Goal: Task Accomplishment & Management: Manage account settings

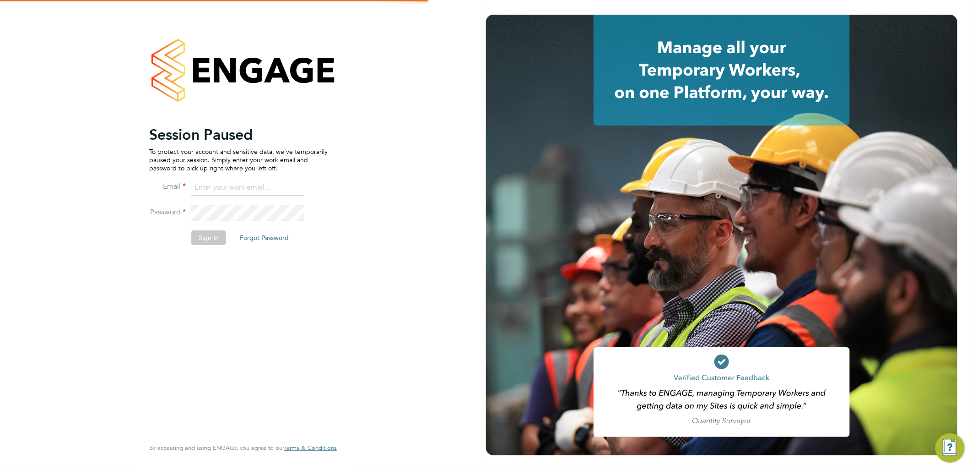
type input "ellie.page@tradelinerecruitment.co.uk"
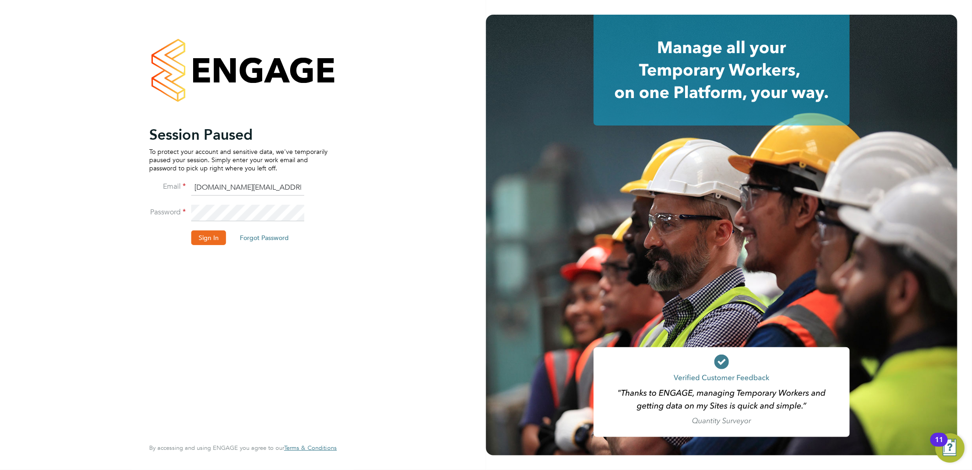
drag, startPoint x: 198, startPoint y: 236, endPoint x: 203, endPoint y: 224, distance: 12.5
click at [198, 236] on button "Sign In" at bounding box center [208, 237] width 35 height 15
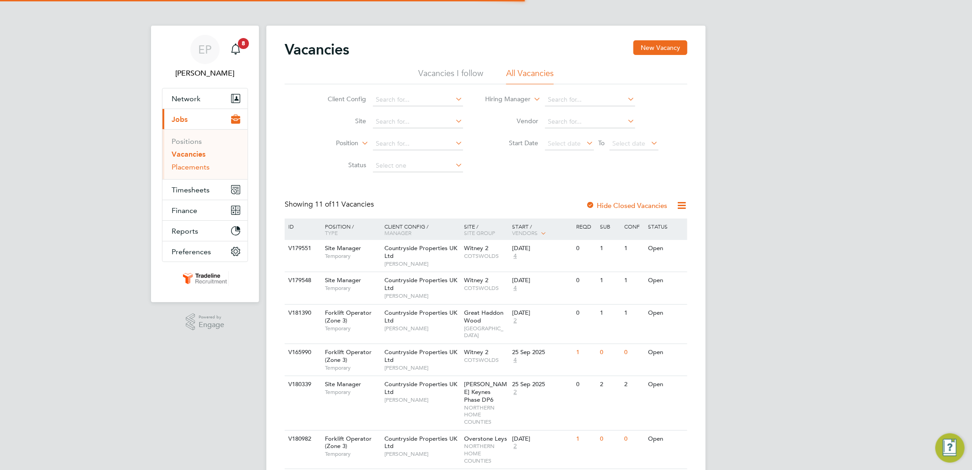
click at [204, 168] on link "Placements" at bounding box center [191, 167] width 38 height 9
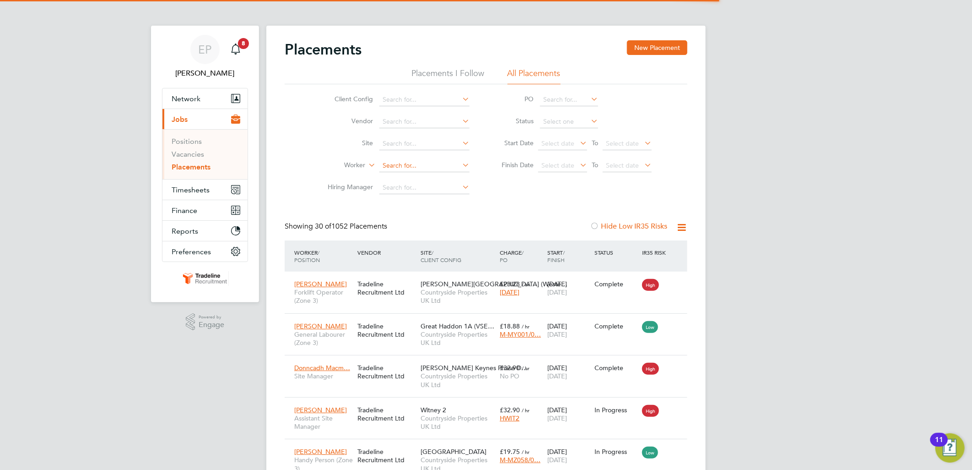
click at [411, 161] on input at bounding box center [424, 165] width 90 height 13
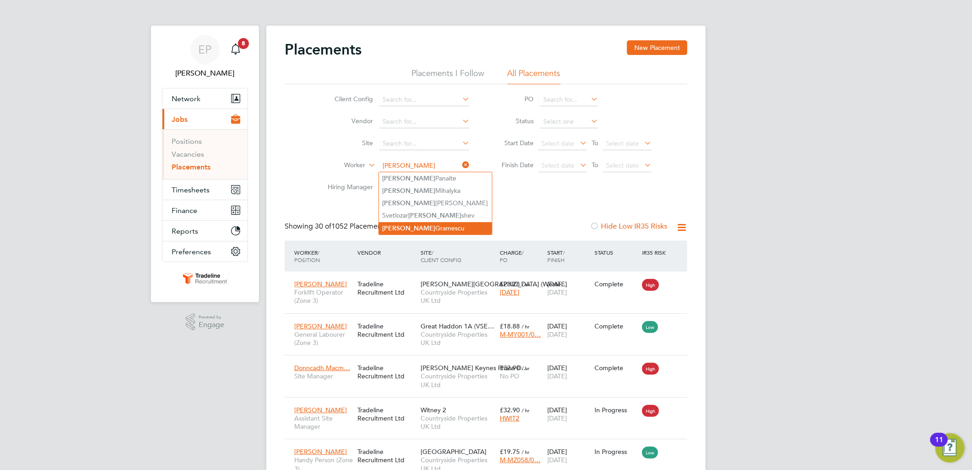
click at [427, 224] on li "Petru Gramescu" at bounding box center [435, 228] width 113 height 12
type input "[PERSON_NAME]"
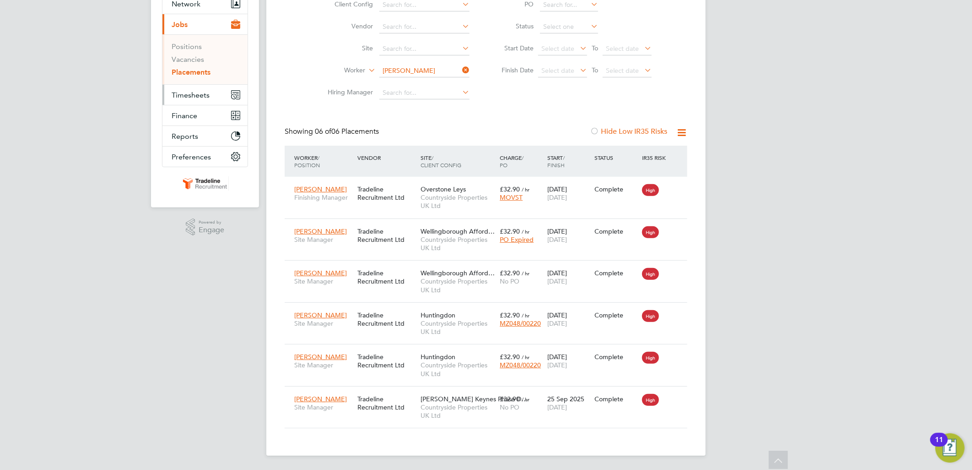
click at [197, 94] on span "Timesheets" at bounding box center [191, 95] width 38 height 9
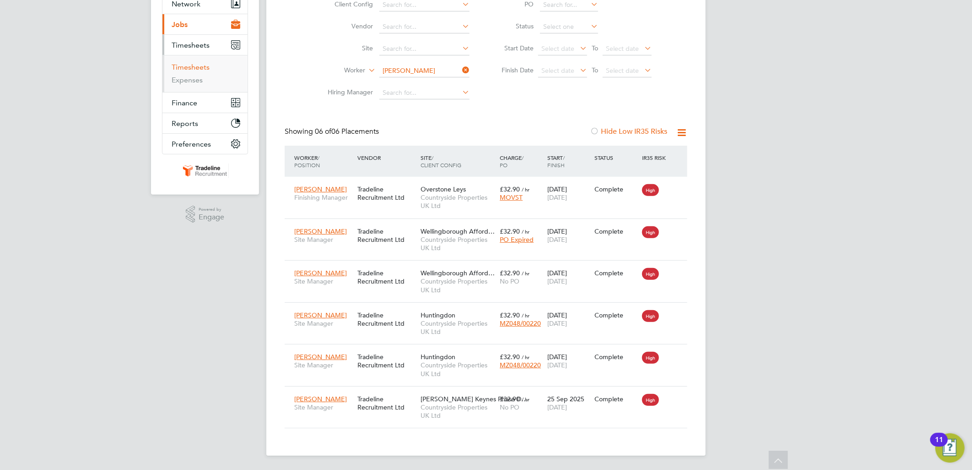
click at [200, 69] on link "Timesheets" at bounding box center [191, 67] width 38 height 9
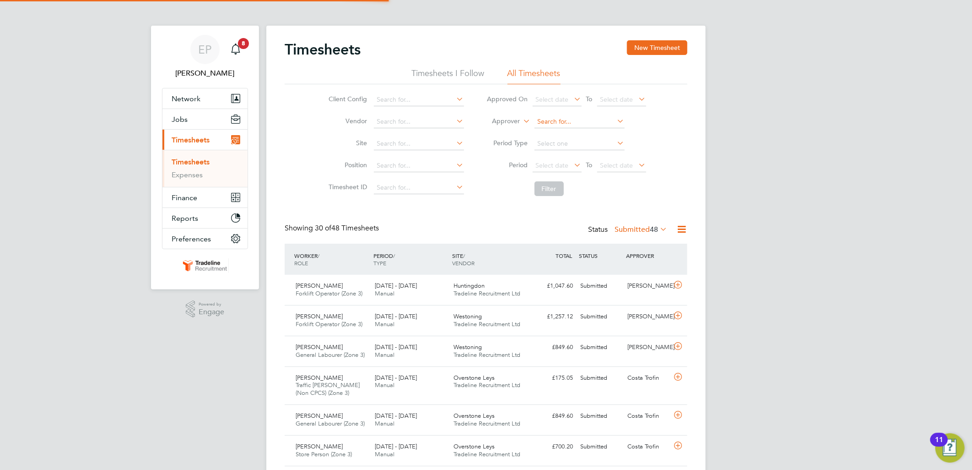
click at [572, 120] on input at bounding box center [580, 121] width 90 height 13
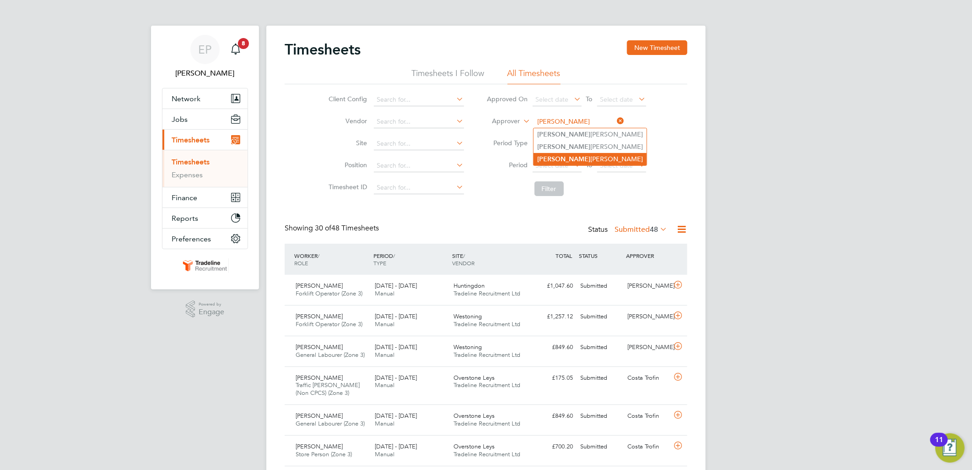
click at [570, 156] on li "Joe Nelson" at bounding box center [590, 159] width 113 height 12
type input "Joe Nelson"
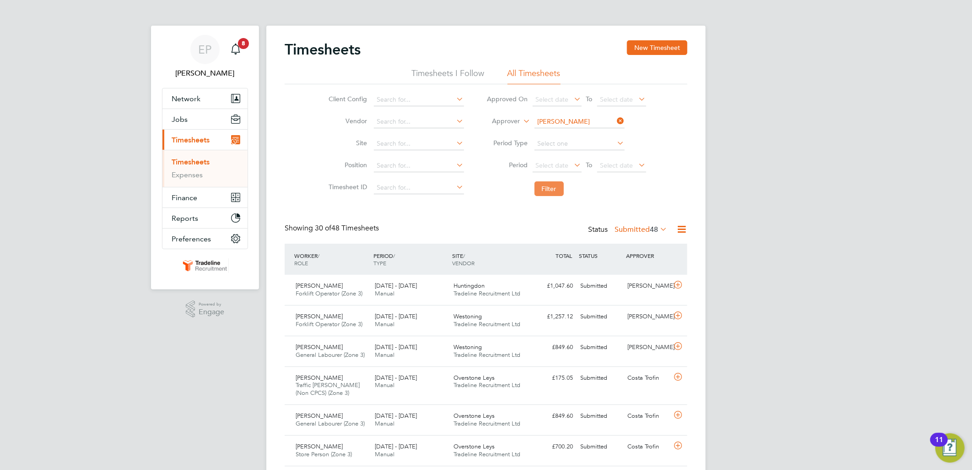
click at [551, 185] on button "Filter" at bounding box center [549, 188] width 29 height 15
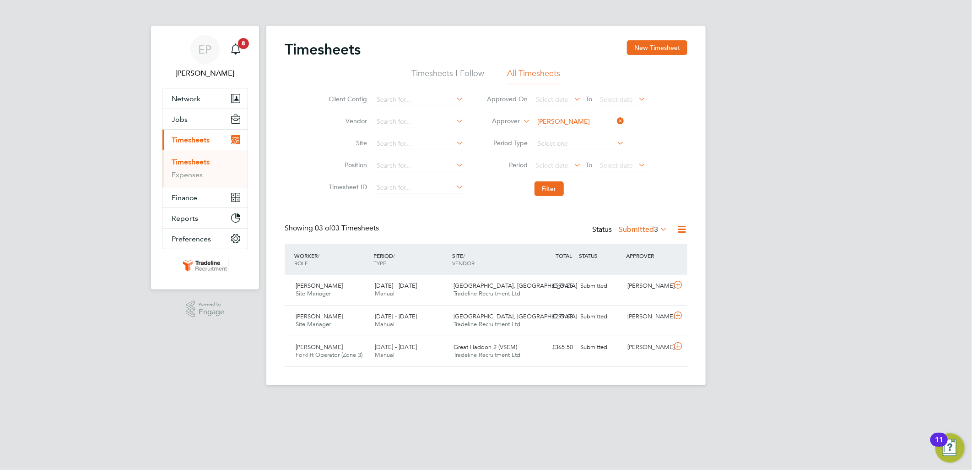
click at [635, 228] on label "Submitted 3" at bounding box center [643, 229] width 49 height 9
click at [623, 245] on li "All" at bounding box center [638, 245] width 42 height 13
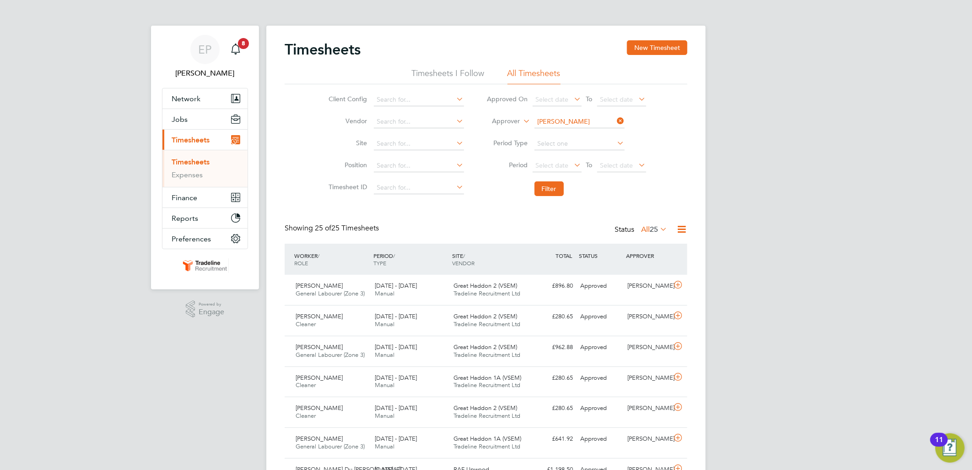
click at [616, 118] on icon at bounding box center [616, 120] width 0 height 13
click at [383, 146] on input at bounding box center [419, 143] width 90 height 13
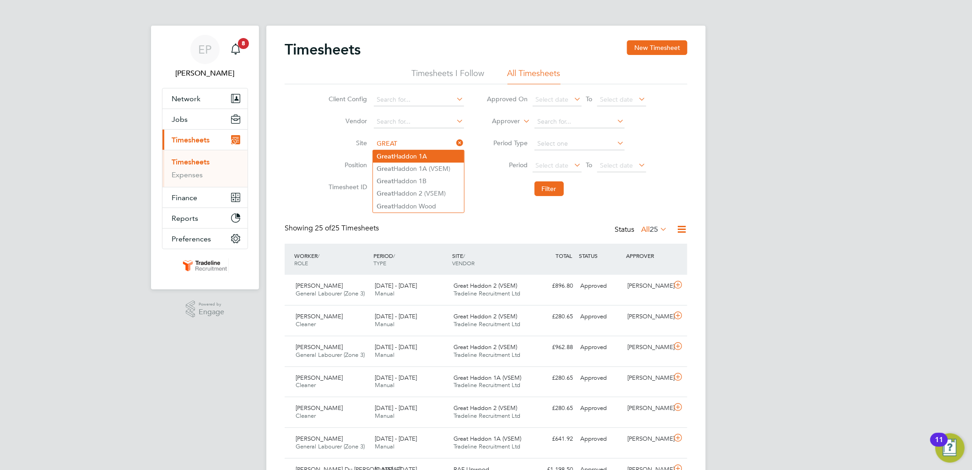
click at [442, 157] on li "Great Haddon 1A" at bounding box center [418, 156] width 91 height 12
type input "Great Haddon 1A"
click at [429, 143] on input at bounding box center [419, 143] width 90 height 13
click at [440, 169] on li "Grea t Haddon 1A (VSEM)" at bounding box center [418, 169] width 91 height 12
type input "Great Haddon 1A (VSEM)"
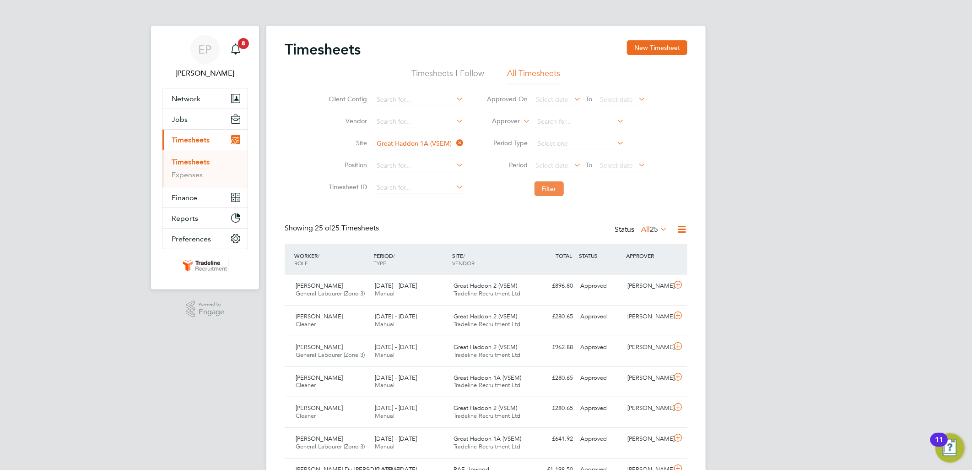
click at [547, 184] on button "Filter" at bounding box center [549, 188] width 29 height 15
click at [455, 146] on icon at bounding box center [455, 142] width 0 height 13
click at [428, 144] on input at bounding box center [419, 143] width 90 height 13
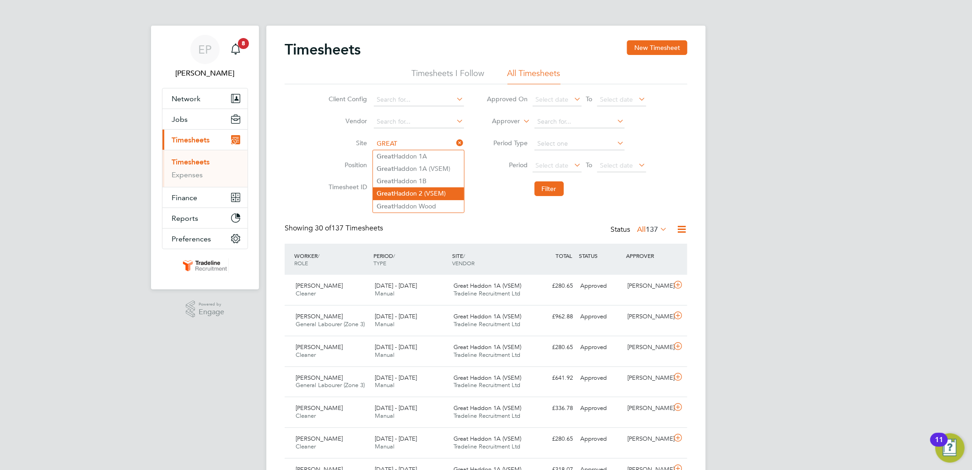
click at [435, 195] on li "Great Haddon 2 (VSEM)" at bounding box center [418, 193] width 91 height 12
type input "Great Haddon 2 (VSEM)"
click at [557, 195] on button "Filter" at bounding box center [549, 188] width 29 height 15
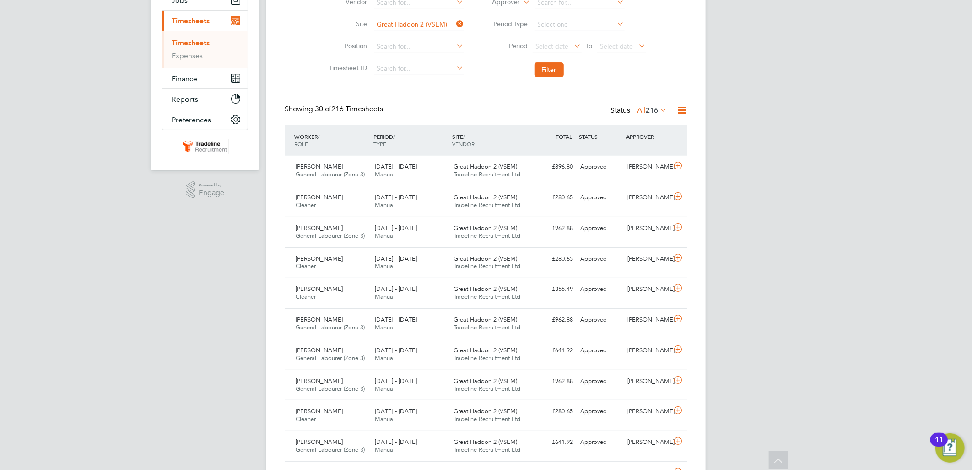
scroll to position [102, 0]
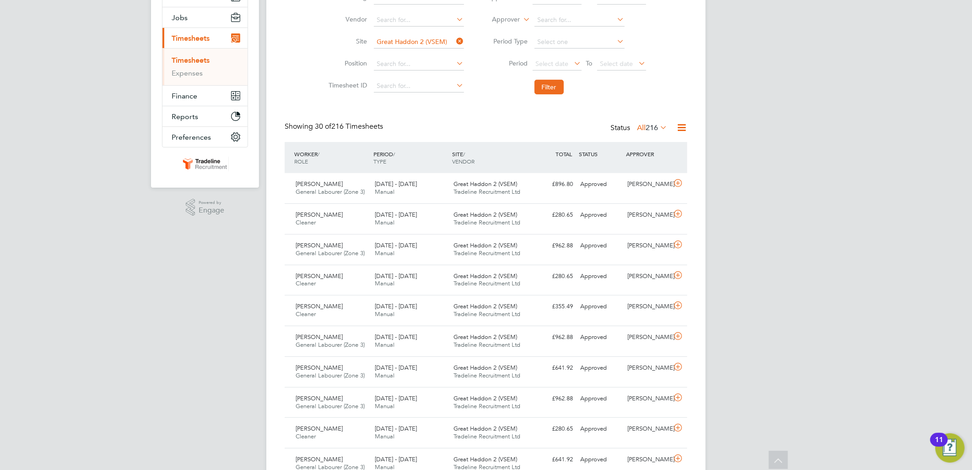
click at [455, 40] on icon at bounding box center [455, 41] width 0 height 13
click at [402, 44] on input at bounding box center [419, 42] width 90 height 13
click at [442, 70] on li "Great Haddon 1A (VSEM)" at bounding box center [418, 67] width 91 height 12
type input "Great Haddon 1A (VSEM)"
click at [547, 92] on button "Filter" at bounding box center [549, 87] width 29 height 15
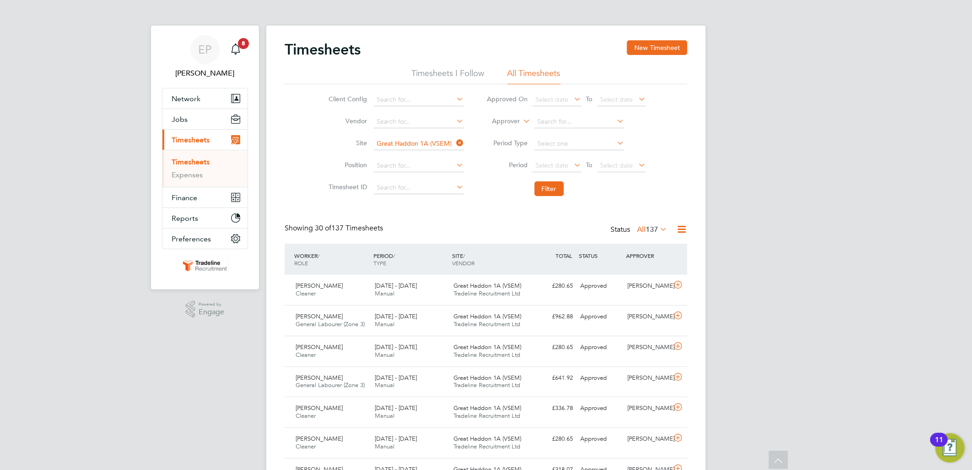
scroll to position [5, 5]
click at [628, 289] on div "Paul O'Shea" at bounding box center [648, 285] width 48 height 15
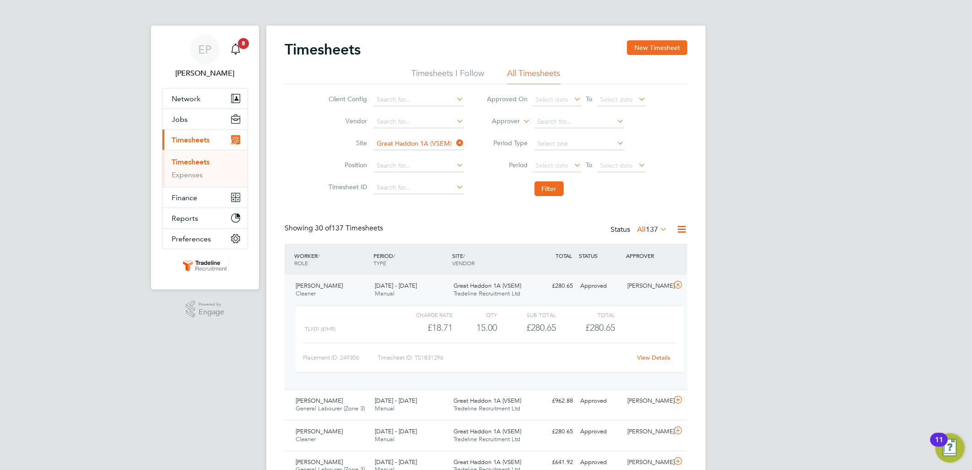
click at [649, 355] on link "View Details" at bounding box center [654, 357] width 33 height 8
click at [188, 116] on button "Jobs" at bounding box center [205, 119] width 85 height 20
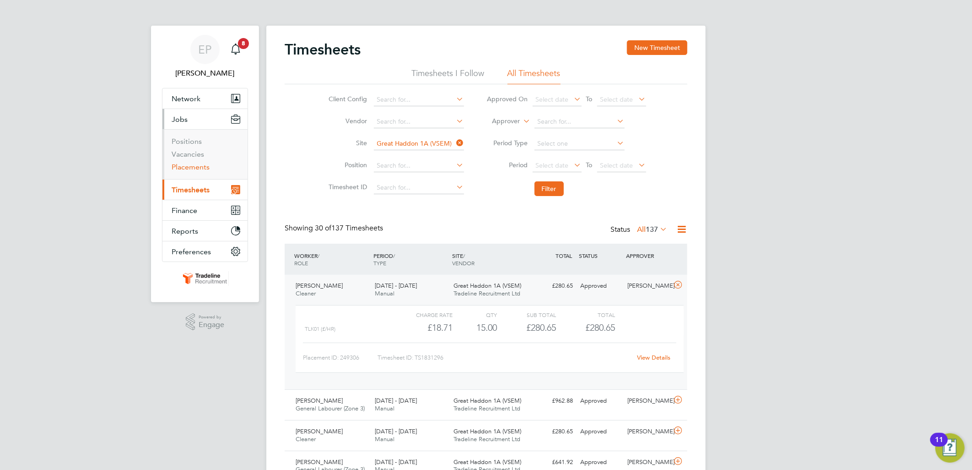
click at [201, 163] on link "Placements" at bounding box center [191, 167] width 38 height 9
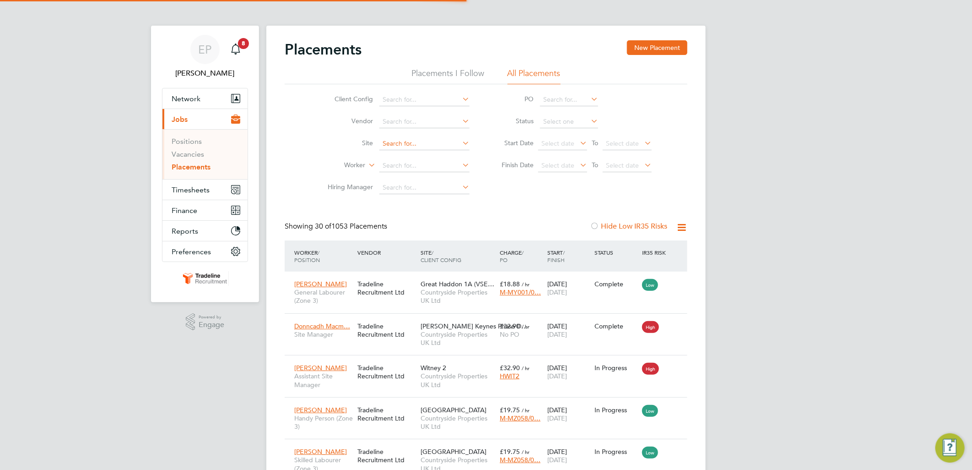
scroll to position [34, 64]
click at [390, 166] on input at bounding box center [424, 165] width 90 height 13
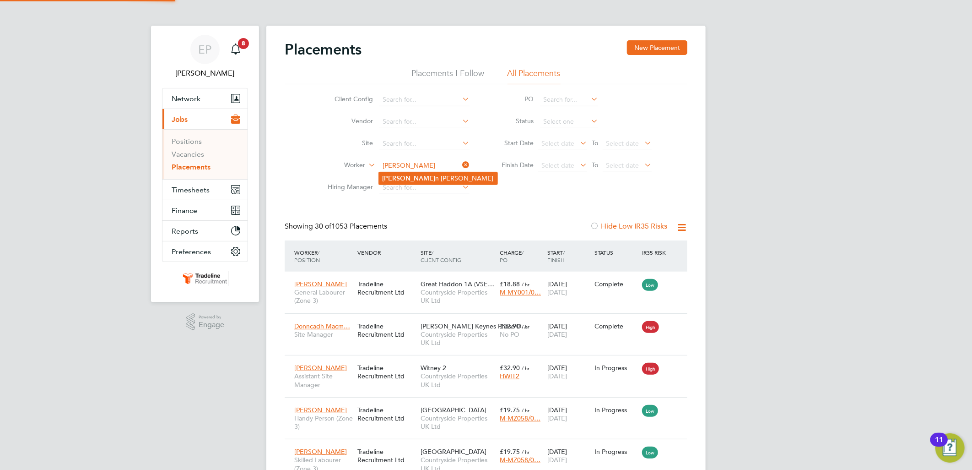
click at [415, 176] on li "Kathry n Newton" at bounding box center [438, 178] width 119 height 12
type input "Kathryn Newton"
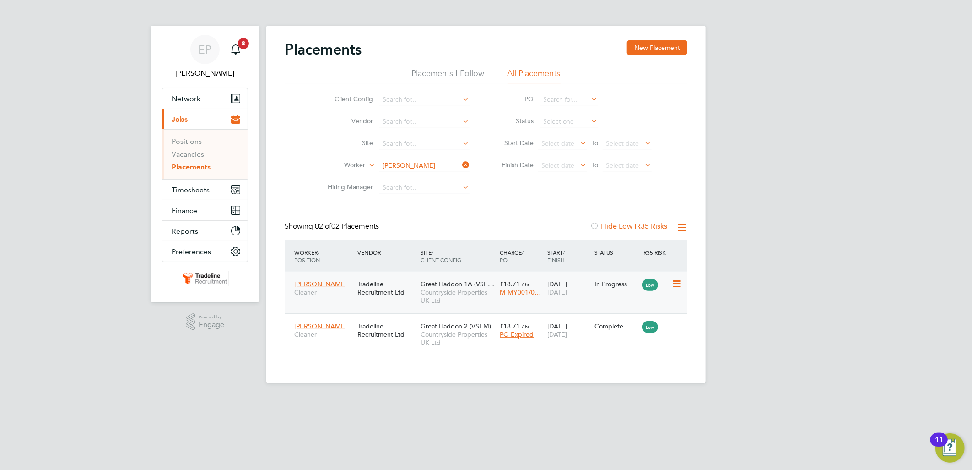
click at [605, 300] on div "Kathryn Newton Cleaner Tradeline Recruitment Ltd Great Haddon 1A (VSE… Countrys…" at bounding box center [486, 292] width 403 height 42
click at [612, 294] on div "Kathryn Newton Cleaner Tradeline Recruitment Ltd Great Haddon 1A (VSE… Countrys…" at bounding box center [486, 292] width 403 height 42
click at [672, 287] on icon at bounding box center [676, 283] width 9 height 11
click at [551, 291] on span "23 Dec 2025" at bounding box center [557, 292] width 20 height 8
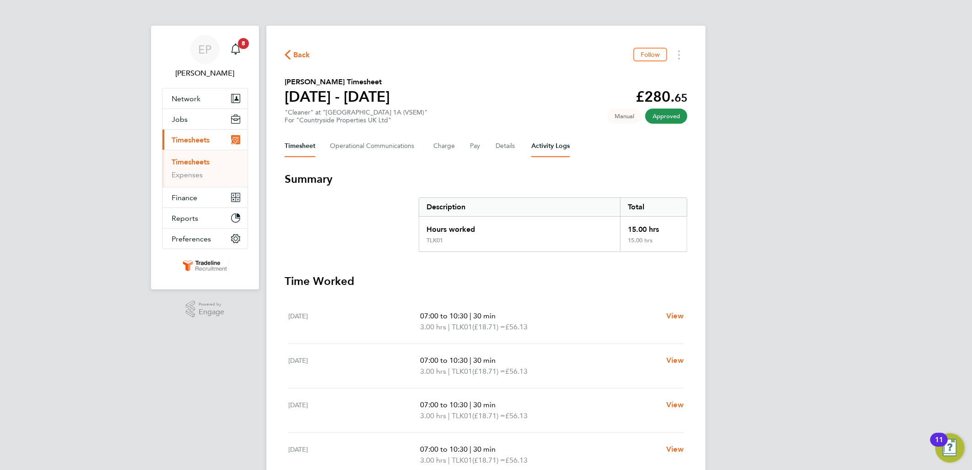
click at [534, 150] on Logs-tab "Activity Logs" at bounding box center [550, 146] width 38 height 22
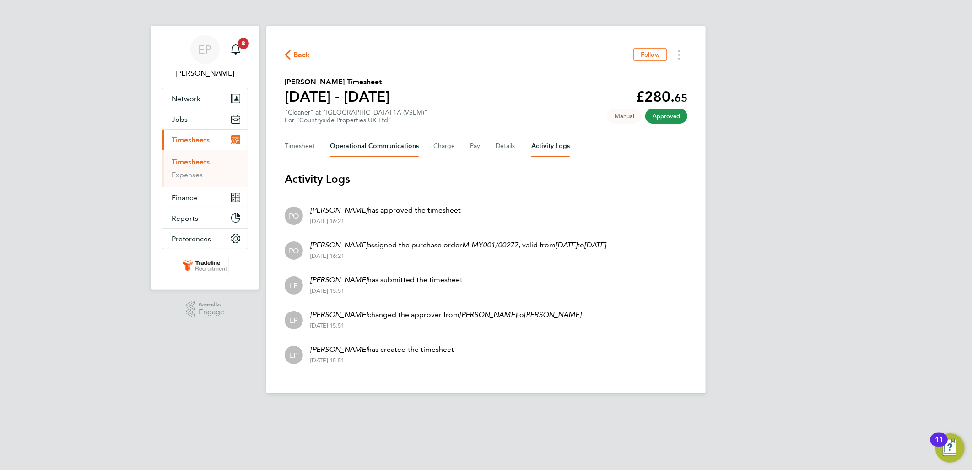
click at [379, 143] on Communications-tab "Operational Communications" at bounding box center [374, 146] width 89 height 22
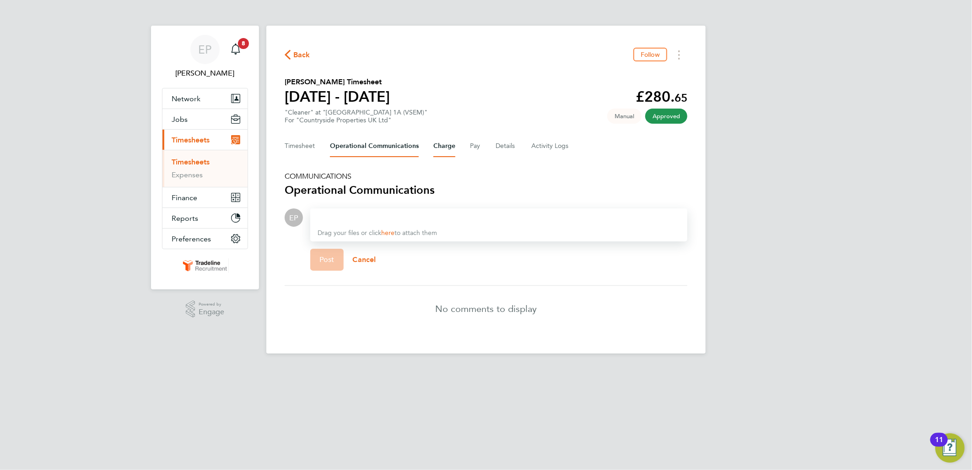
click at [452, 144] on button "Charge" at bounding box center [444, 146] width 22 height 22
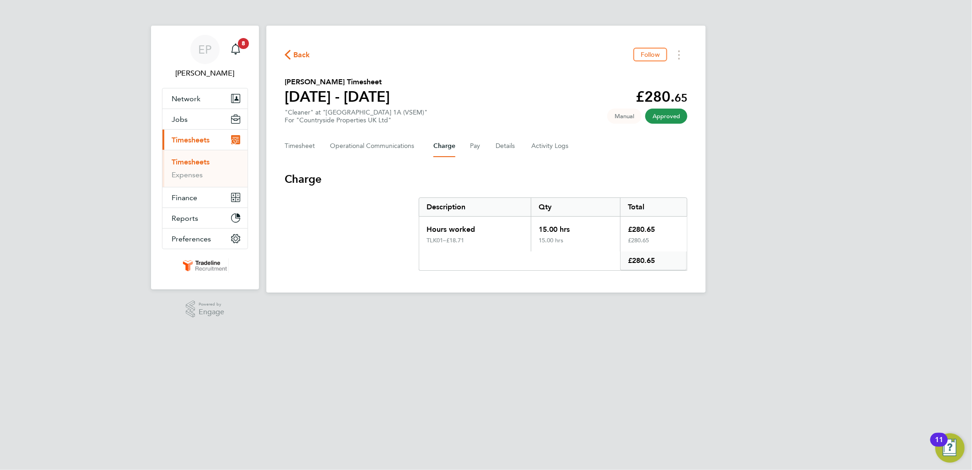
drag, startPoint x: 459, startPoint y: 145, endPoint x: 464, endPoint y: 147, distance: 5.4
click at [463, 147] on div "Timesheet Operational Communications Charge Pay Details Activity Logs" at bounding box center [486, 146] width 403 height 22
click at [465, 147] on div "Timesheet Operational Communications Charge Pay Details Activity Logs" at bounding box center [486, 146] width 403 height 22
click at [471, 149] on button "Pay" at bounding box center [475, 146] width 11 height 22
click at [438, 149] on button "Charge" at bounding box center [444, 146] width 22 height 22
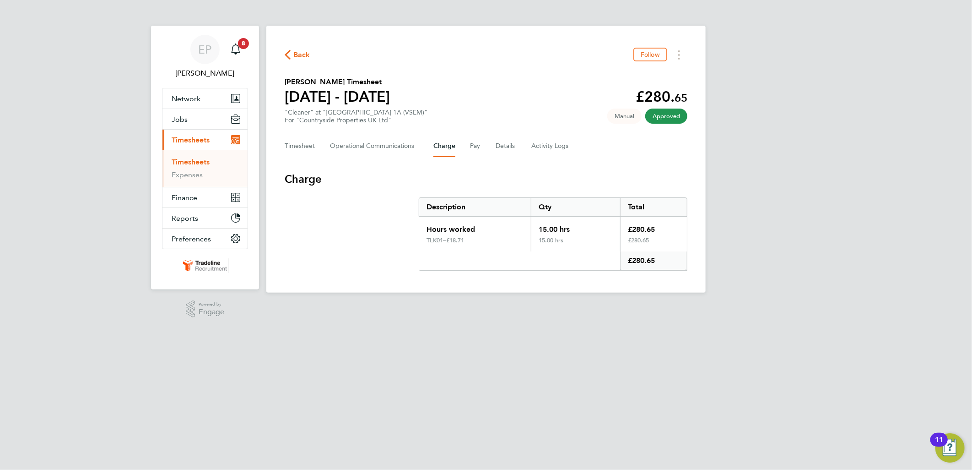
click at [491, 152] on div "Timesheet Operational Communications Charge Pay Details Activity Logs" at bounding box center [486, 146] width 403 height 22
click at [496, 149] on button "Details" at bounding box center [506, 146] width 21 height 22
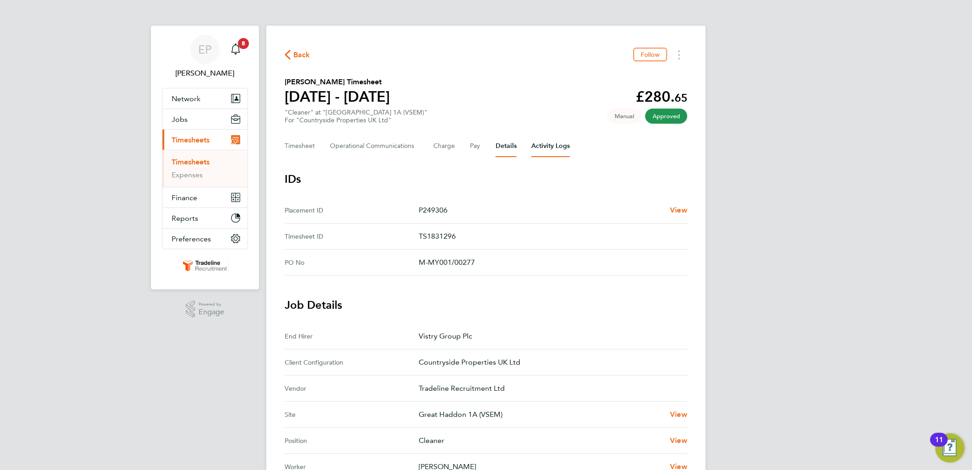
click at [547, 147] on Logs-tab "Activity Logs" at bounding box center [550, 146] width 38 height 22
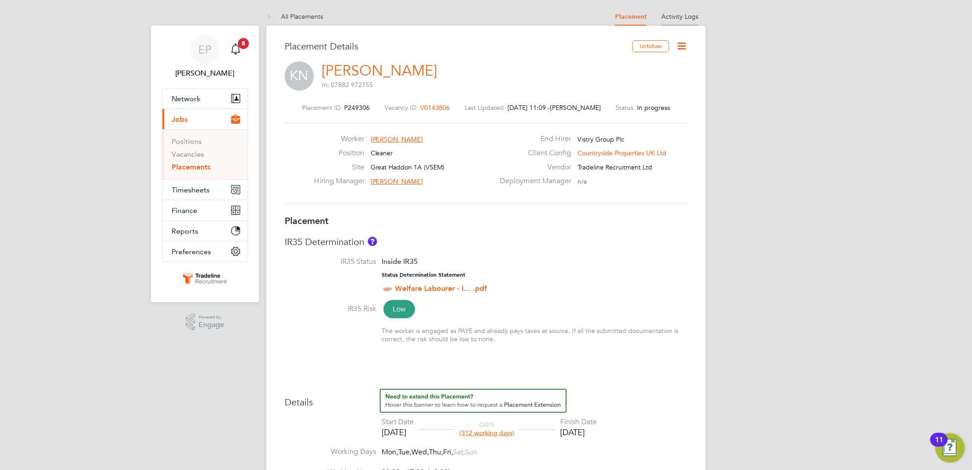
click at [671, 19] on link "Activity Logs" at bounding box center [679, 16] width 37 height 8
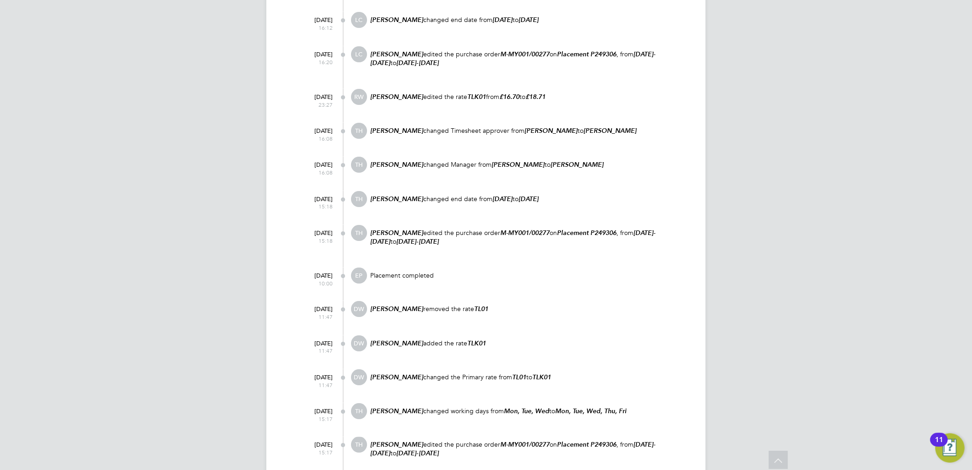
scroll to position [843, 0]
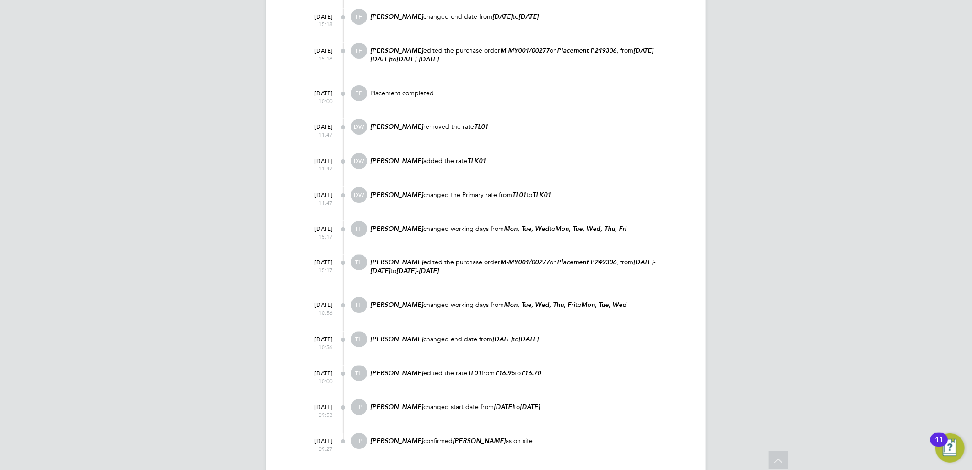
drag, startPoint x: 380, startPoint y: 422, endPoint x: 519, endPoint y: 423, distance: 138.3
click at [519, 437] on p "[PERSON_NAME] confirmed [PERSON_NAME] as on site" at bounding box center [528, 441] width 318 height 9
drag, startPoint x: 519, startPoint y: 423, endPoint x: 467, endPoint y: 381, distance: 67.0
click at [467, 399] on div "[PERSON_NAME] changed start date from [DATE] to [DATE]" at bounding box center [528, 411] width 318 height 25
drag, startPoint x: 473, startPoint y: 385, endPoint x: 569, endPoint y: 385, distance: 96.6
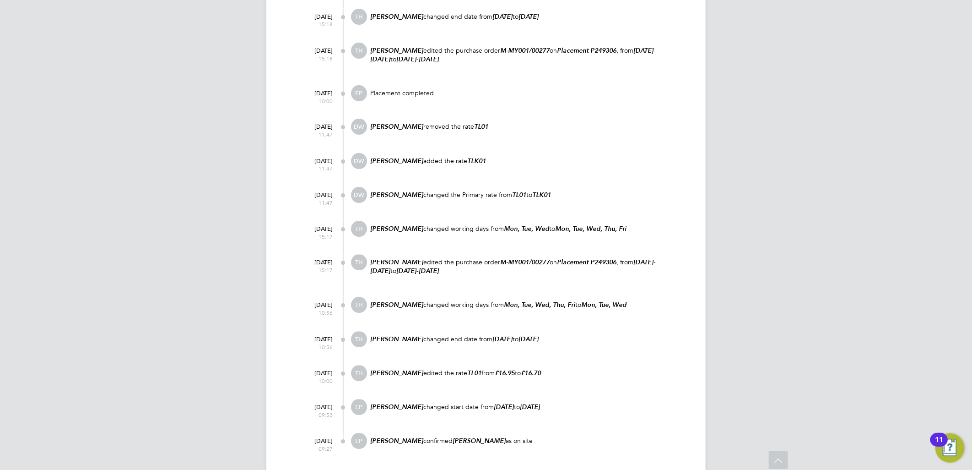
click at [569, 403] on p "Ellie Page changed start date from 21 Oct 2024 to 14 Oct 2024" at bounding box center [528, 407] width 318 height 9
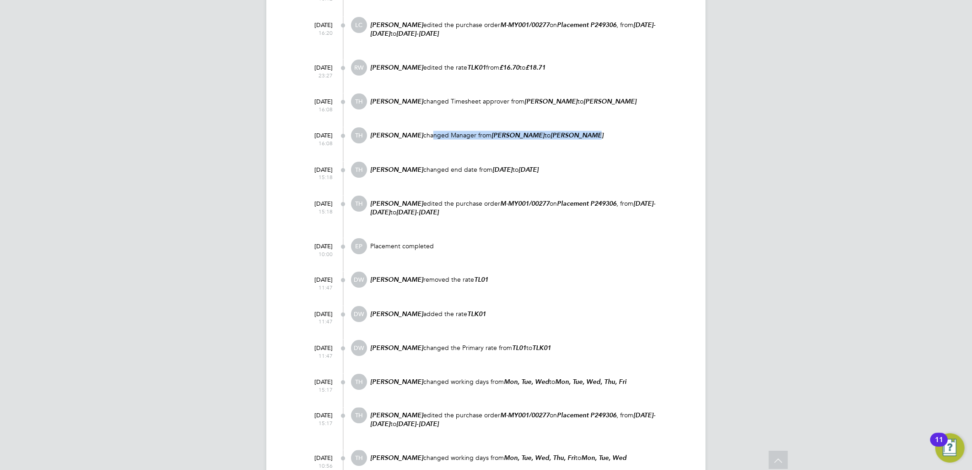
drag, startPoint x: 415, startPoint y: 124, endPoint x: 585, endPoint y: 123, distance: 169.8
click at [585, 131] on p "Tyler Hughes changed Manager from Patrick Deloughery to Tyler Hughes" at bounding box center [528, 135] width 318 height 9
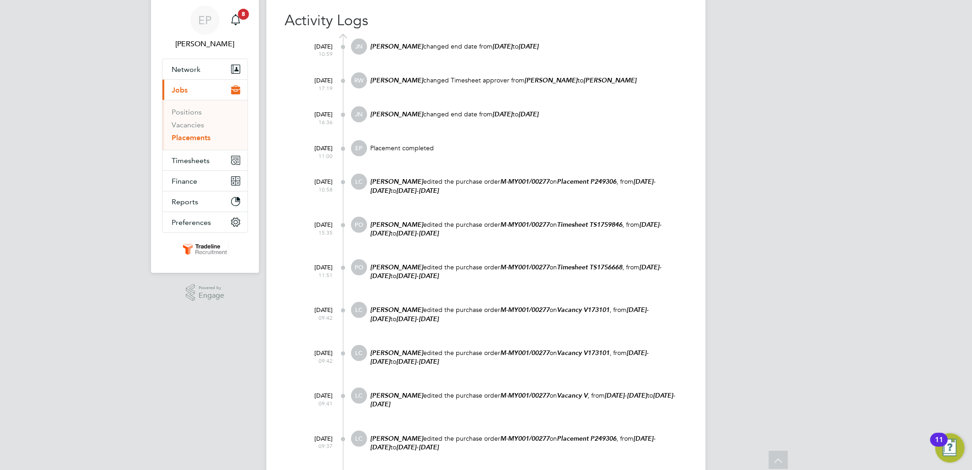
drag, startPoint x: 479, startPoint y: 43, endPoint x: 575, endPoint y: 48, distance: 96.7
click at [575, 48] on p "Joe Nelson changed end date from 30 Sep 2025 to 23 Dec 2025" at bounding box center [528, 46] width 318 height 9
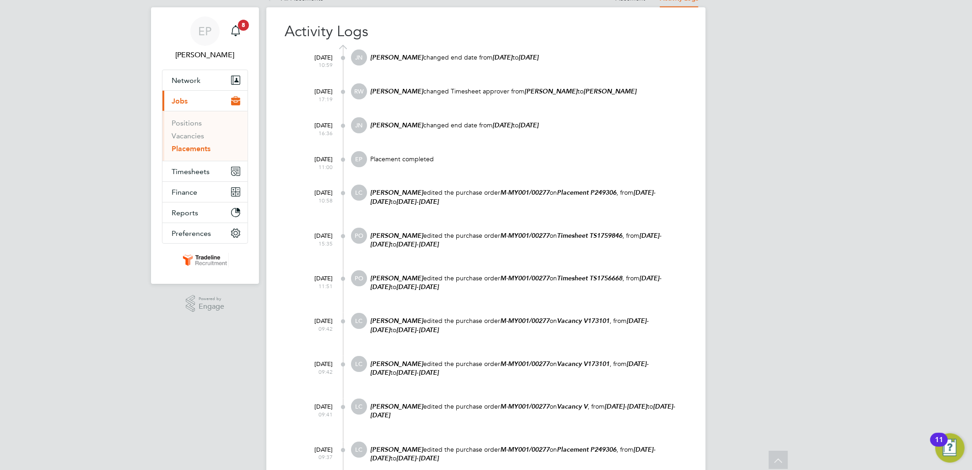
scroll to position [0, 0]
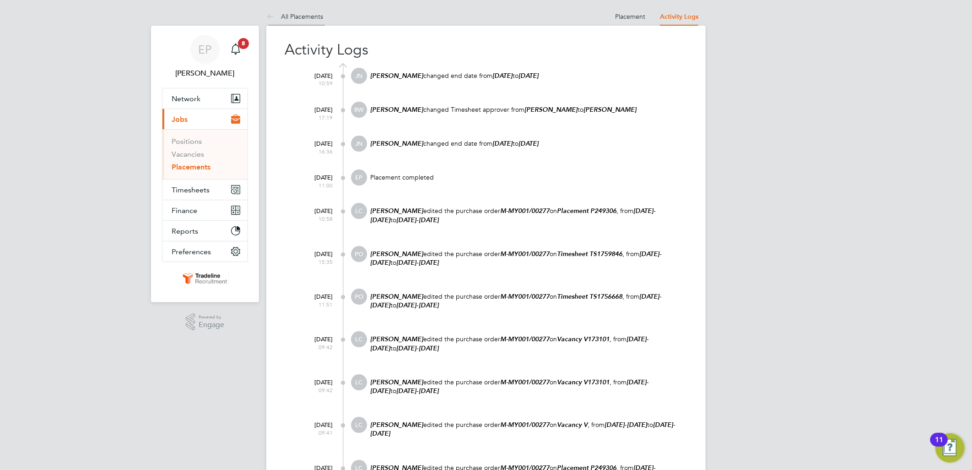
click at [285, 16] on link "All Placements" at bounding box center [294, 16] width 57 height 8
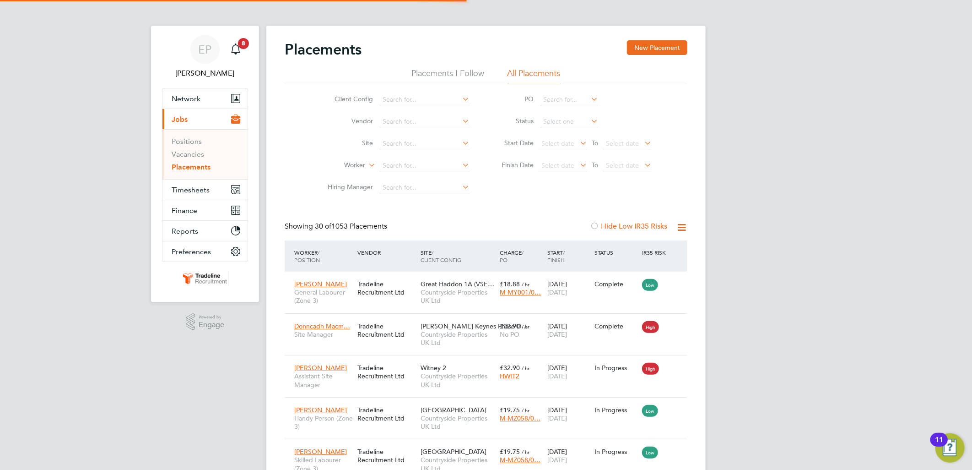
scroll to position [34, 80]
click at [367, 166] on icon at bounding box center [367, 162] width 0 height 8
click at [349, 192] on li "Position" at bounding box center [337, 188] width 57 height 12
click at [383, 166] on input at bounding box center [424, 165] width 90 height 13
type input "l"
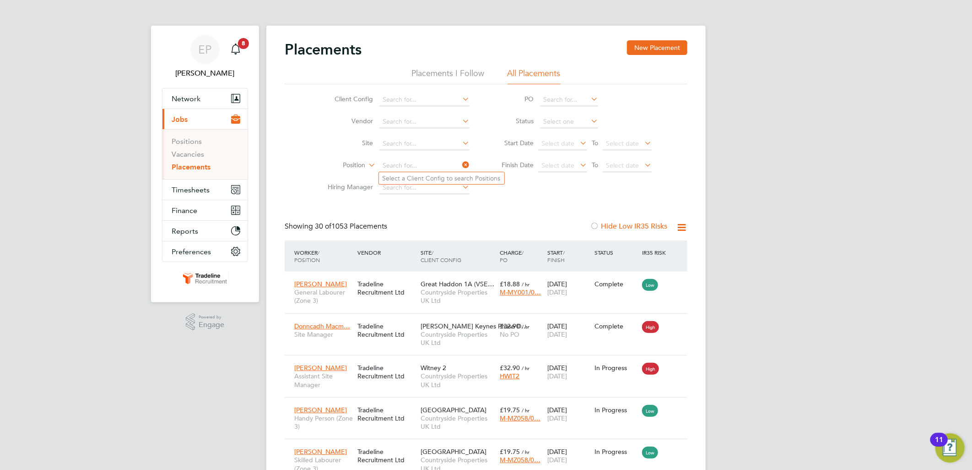
click at [419, 92] on li "Client Config" at bounding box center [395, 100] width 172 height 22
click at [417, 94] on input at bounding box center [424, 99] width 90 height 13
click at [445, 146] on li "Countryside Properties UK Ltd" at bounding box center [452, 149] width 146 height 12
type input "Countryside Properties UK Ltd"
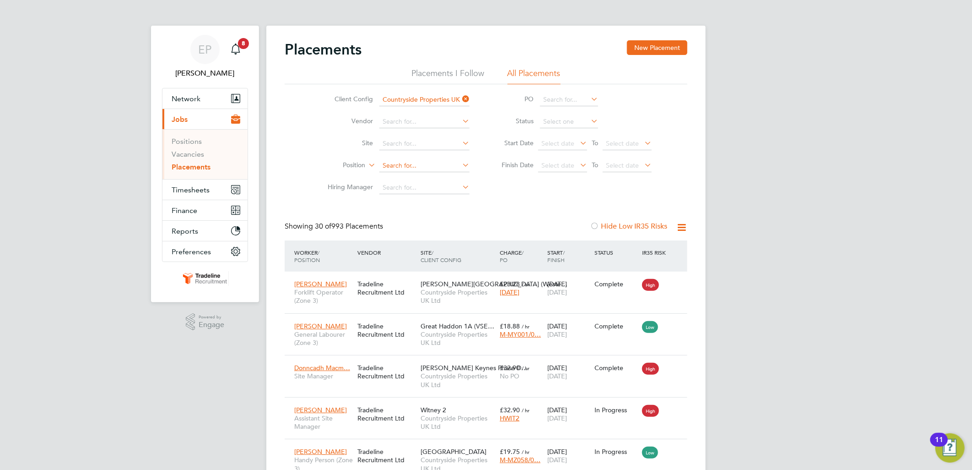
click at [423, 163] on input at bounding box center [424, 165] width 90 height 13
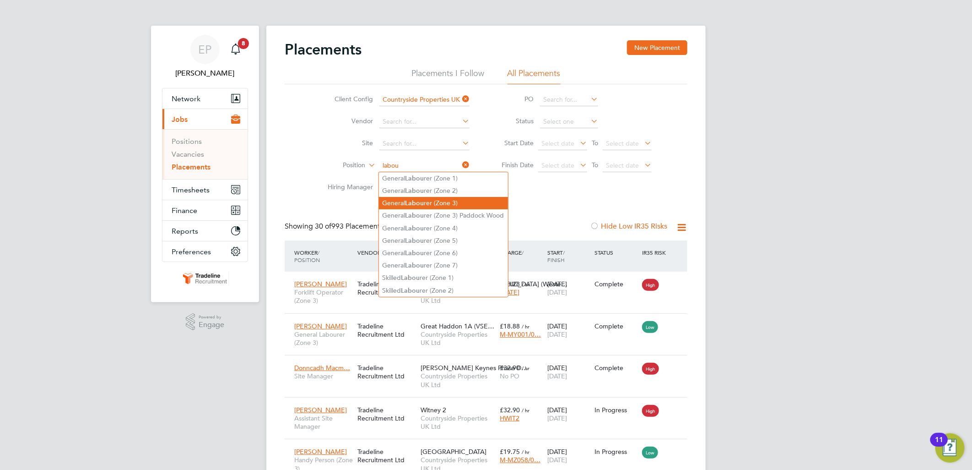
click at [465, 197] on li "General Labou rer (Zone 3)" at bounding box center [443, 203] width 129 height 12
type input "General Labourer (Zone 3)"
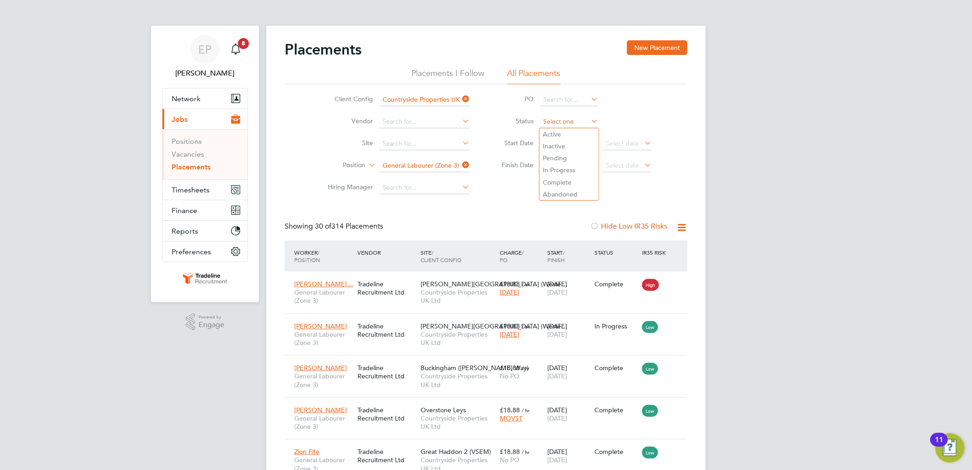
click at [565, 120] on input at bounding box center [569, 121] width 58 height 13
click at [560, 165] on li "In Progress" at bounding box center [569, 170] width 59 height 12
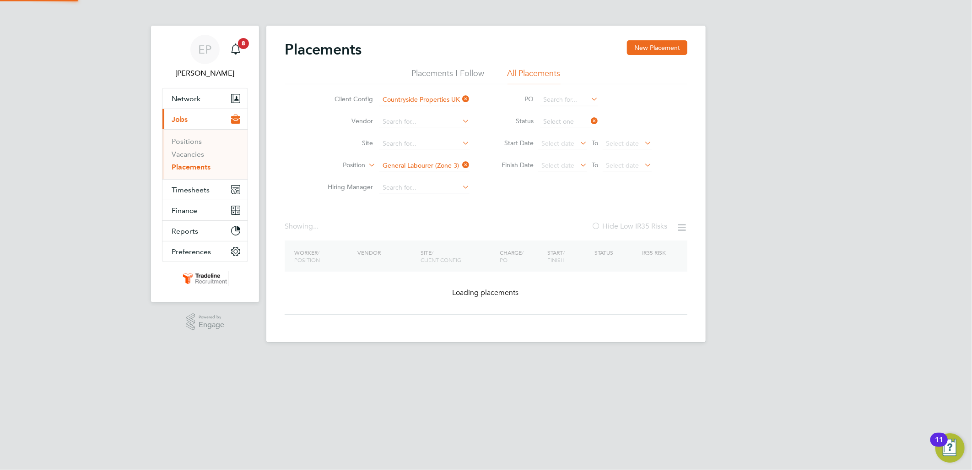
type input "In Progress"
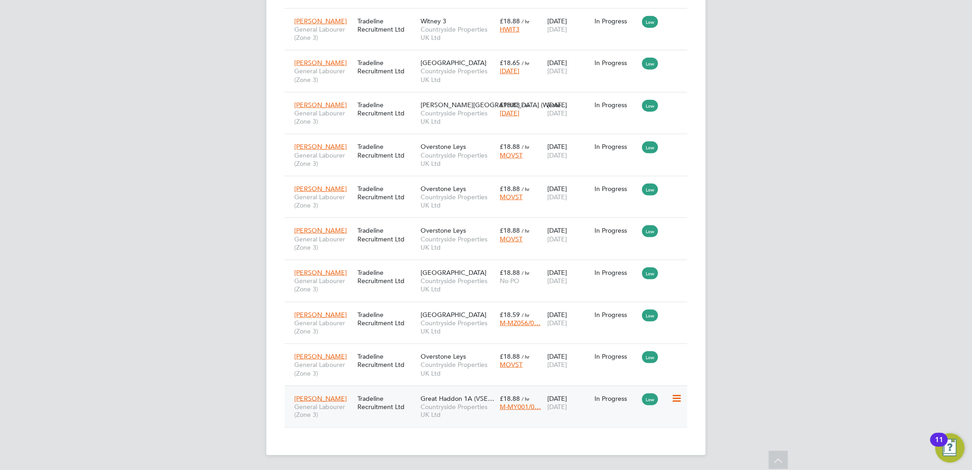
click at [310, 395] on span "Mark Butler" at bounding box center [320, 398] width 53 height 8
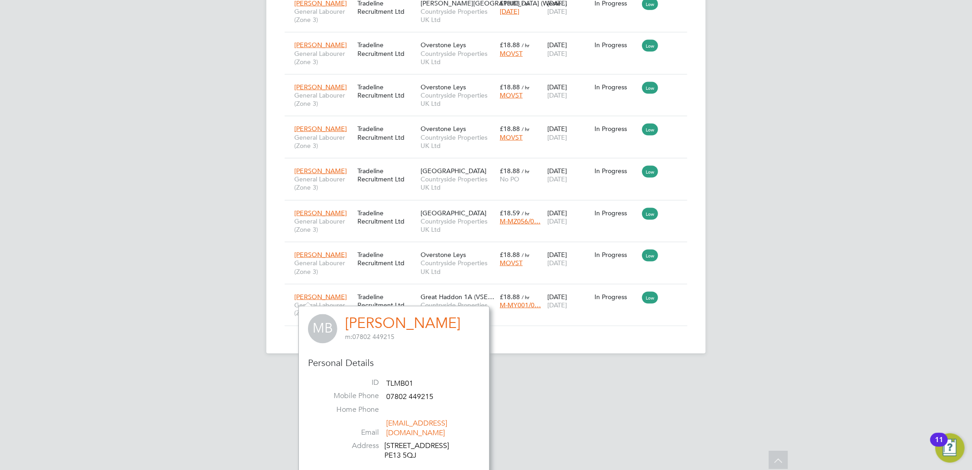
click at [385, 324] on link "Mark Butler" at bounding box center [402, 323] width 115 height 18
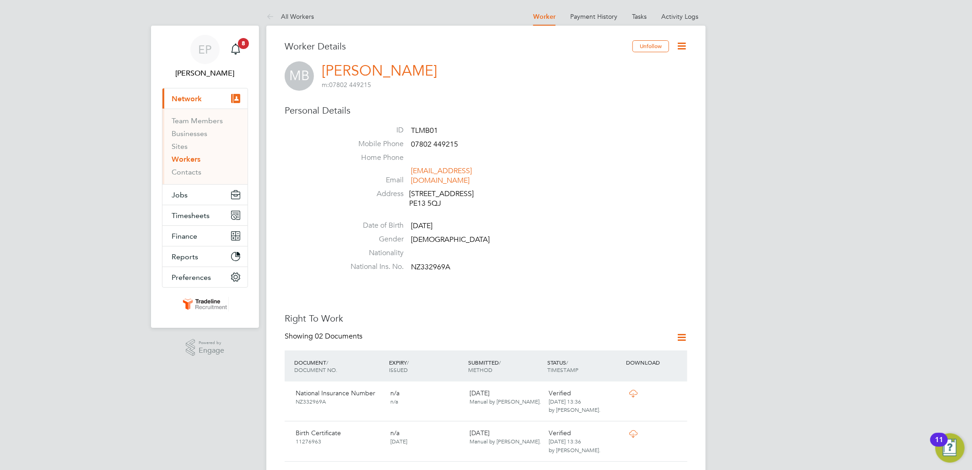
click at [345, 44] on h3 "Worker Details" at bounding box center [459, 46] width 348 height 12
click at [296, 17] on link "All Workers" at bounding box center [290, 16] width 48 height 8
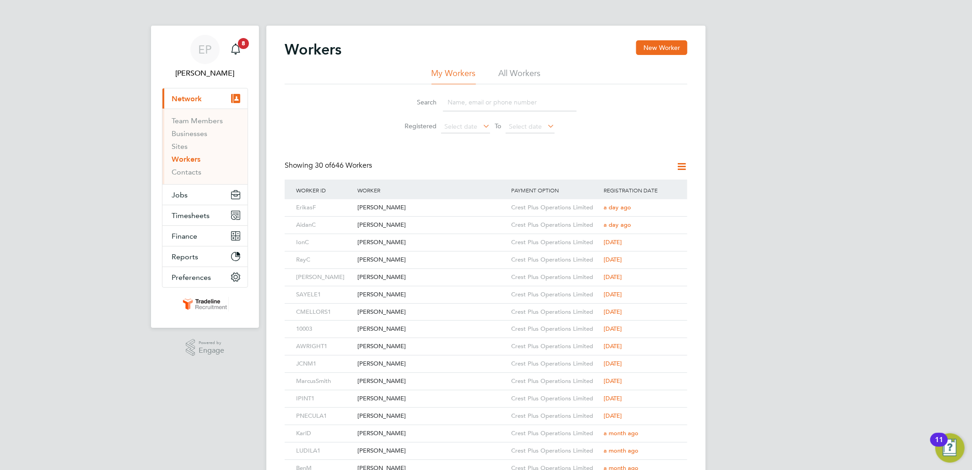
click at [532, 78] on li "All Workers" at bounding box center [520, 76] width 42 height 16
click at [459, 74] on li "My Workers" at bounding box center [454, 76] width 44 height 16
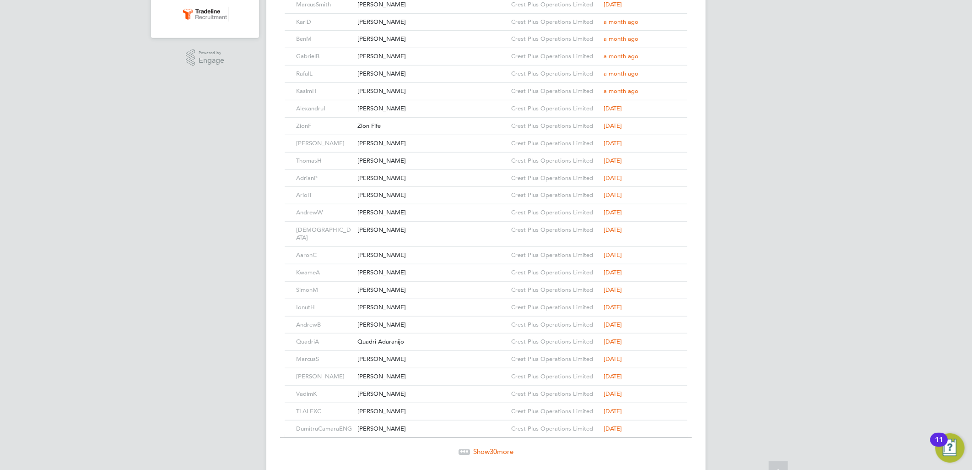
scroll to position [311, 0]
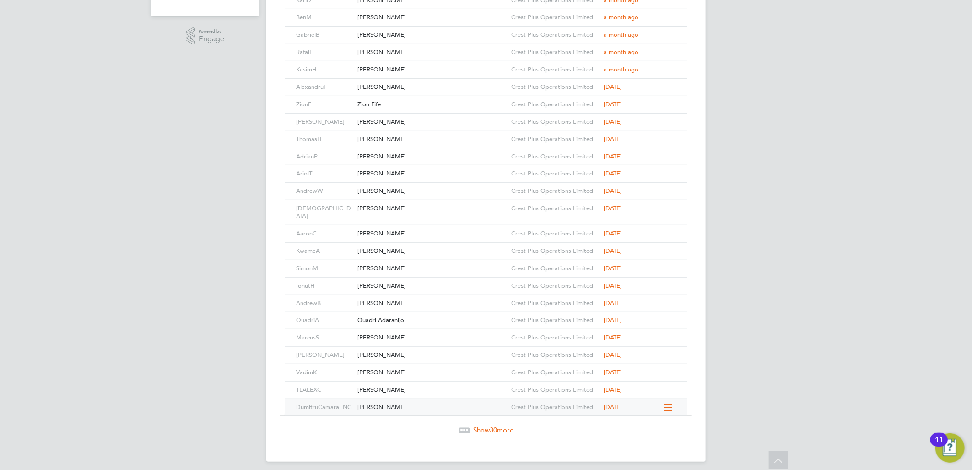
click at [401, 402] on div "[PERSON_NAME]" at bounding box center [432, 407] width 154 height 17
click at [478, 425] on span "Show 30 more" at bounding box center [493, 429] width 40 height 9
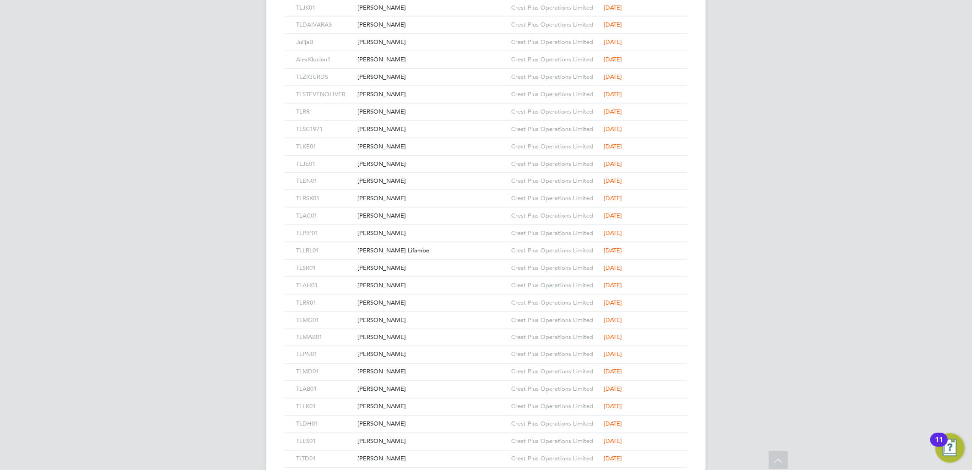
scroll to position [833, 0]
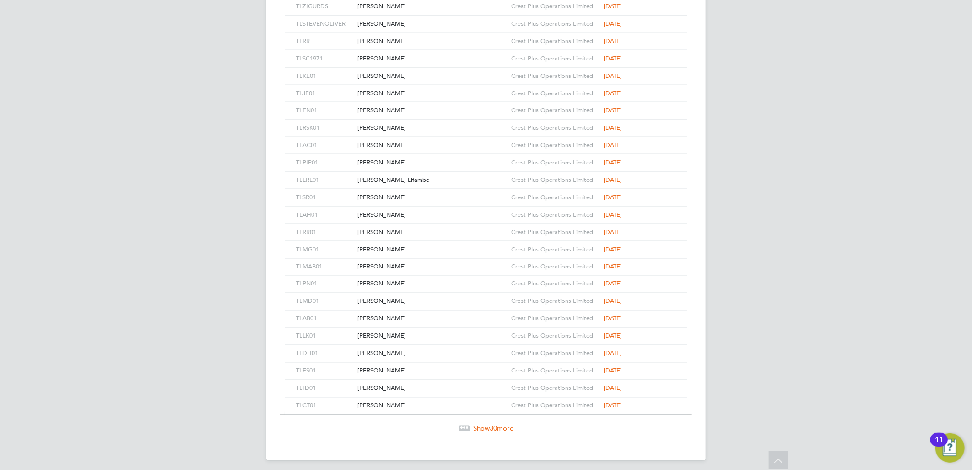
drag, startPoint x: 486, startPoint y: 423, endPoint x: 484, endPoint y: 418, distance: 5.1
click at [486, 424] on span "Show 30 more" at bounding box center [493, 428] width 40 height 9
click at [491, 422] on span "30" at bounding box center [493, 426] width 7 height 9
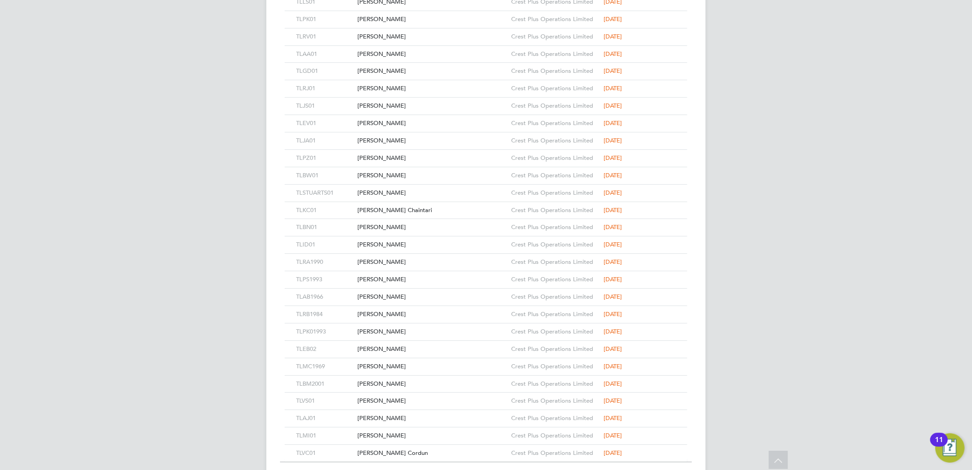
scroll to position [1877, 0]
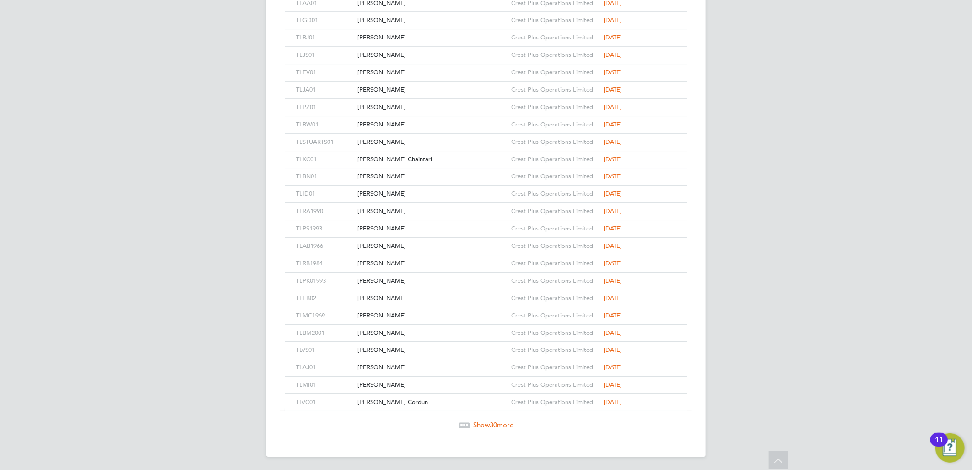
click at [490, 423] on span "30" at bounding box center [493, 424] width 7 height 9
click at [494, 420] on span "30" at bounding box center [493, 423] width 7 height 9
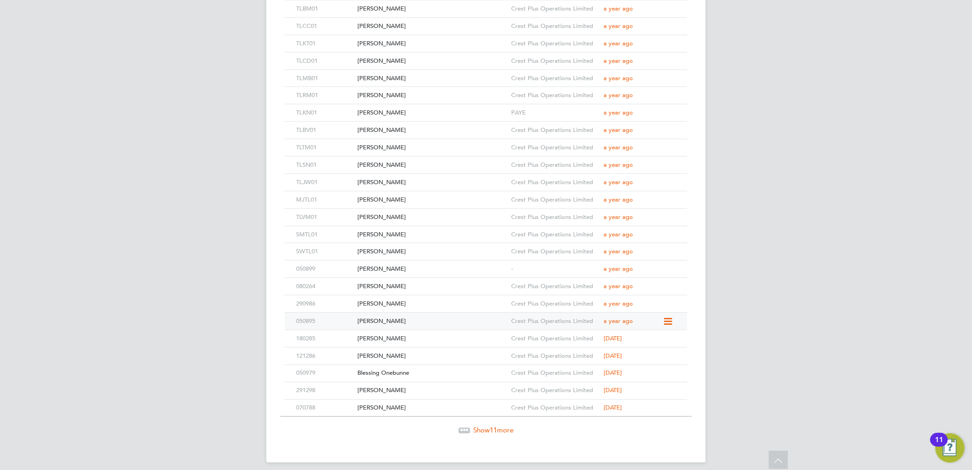
scroll to position [2921, 0]
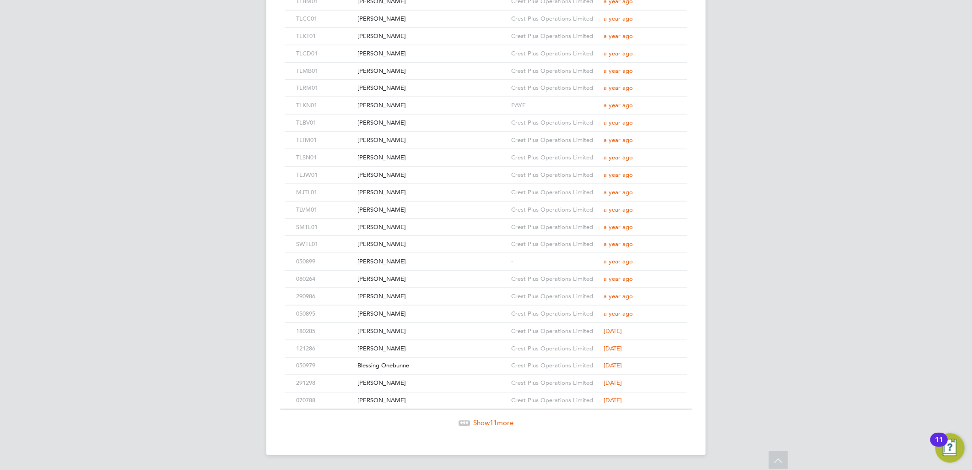
click at [493, 424] on span "11" at bounding box center [493, 422] width 7 height 9
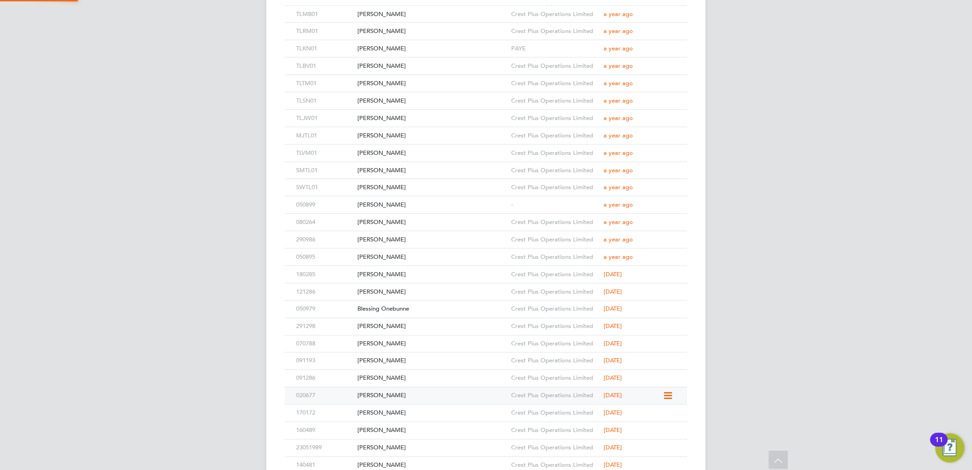
scroll to position [3084, 0]
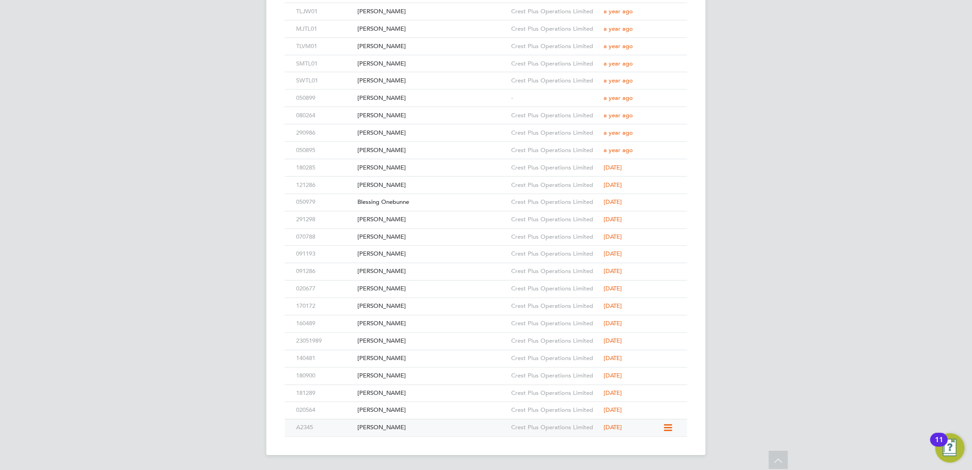
click at [424, 431] on div "Graeme Allen" at bounding box center [432, 427] width 154 height 17
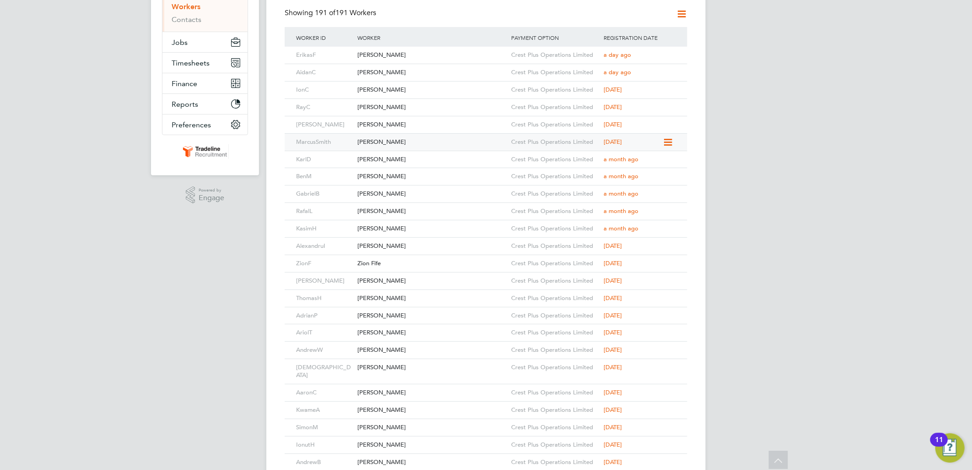
scroll to position [0, 0]
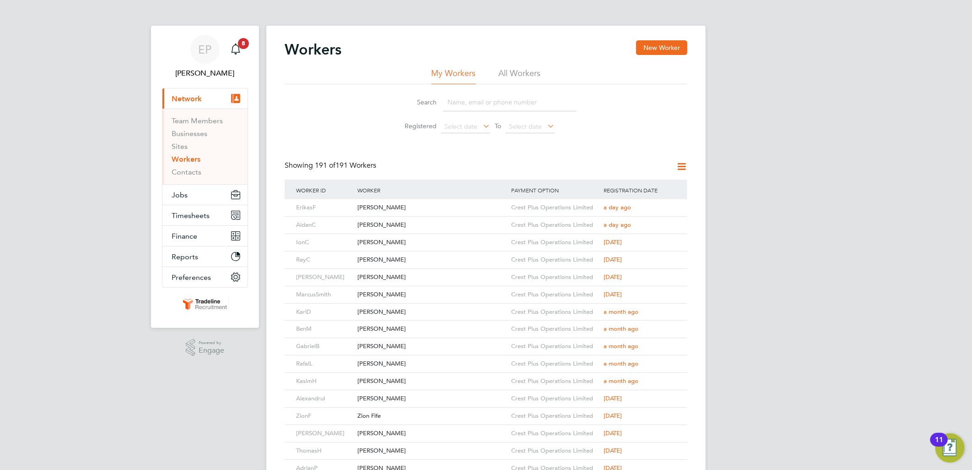
click at [285, 164] on div "Showing 191 of 191 Workers" at bounding box center [331, 166] width 93 height 10
drag, startPoint x: 285, startPoint y: 164, endPoint x: 376, endPoint y: 165, distance: 91.6
click at [376, 165] on div "Showing 191 of 191 Workers" at bounding box center [331, 166] width 93 height 10
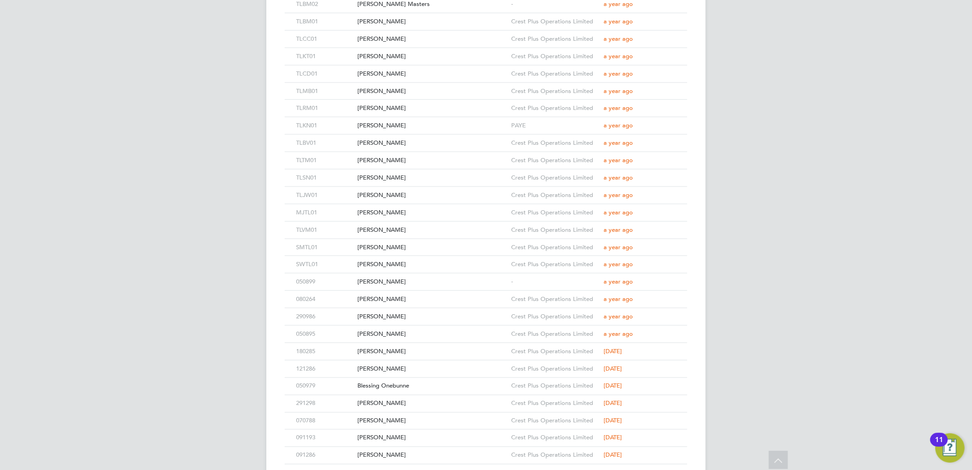
scroll to position [2881, 0]
click at [408, 300] on div "[PERSON_NAME]" at bounding box center [432, 300] width 154 height 17
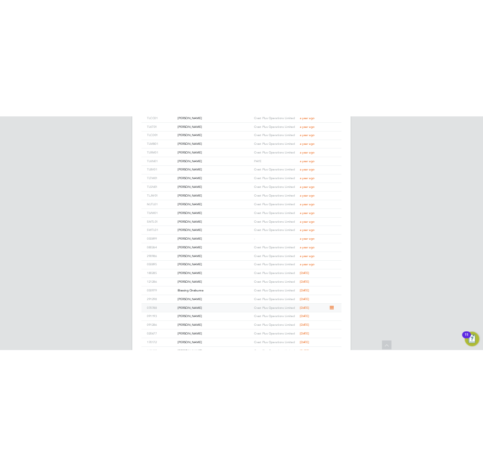
scroll to position [3084, 0]
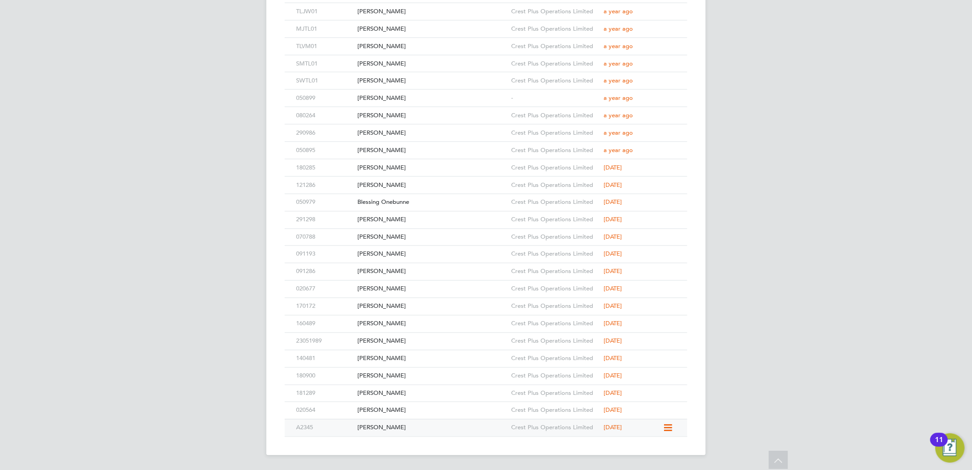
click at [549, 419] on div "Crest Plus Operations Limited" at bounding box center [555, 427] width 92 height 17
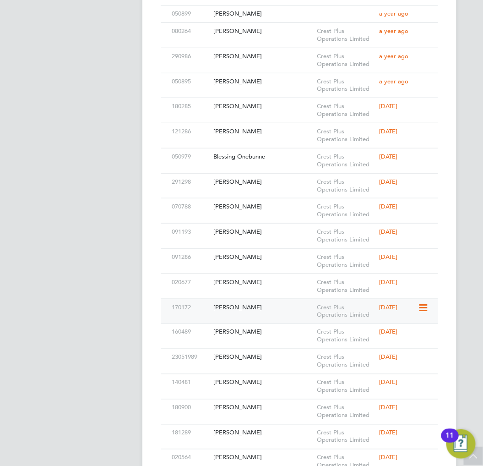
scroll to position [4534, 0]
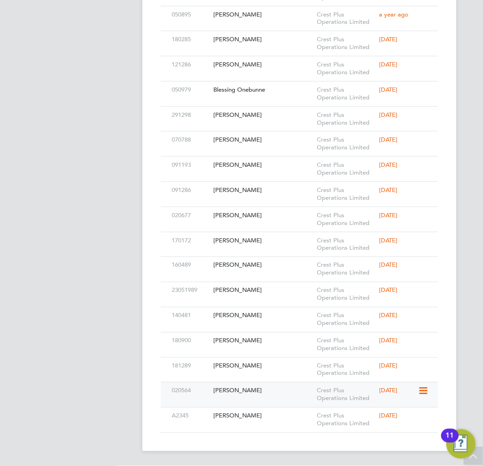
click at [368, 394] on div "Crest Plus Operations Limited" at bounding box center [345, 394] width 62 height 25
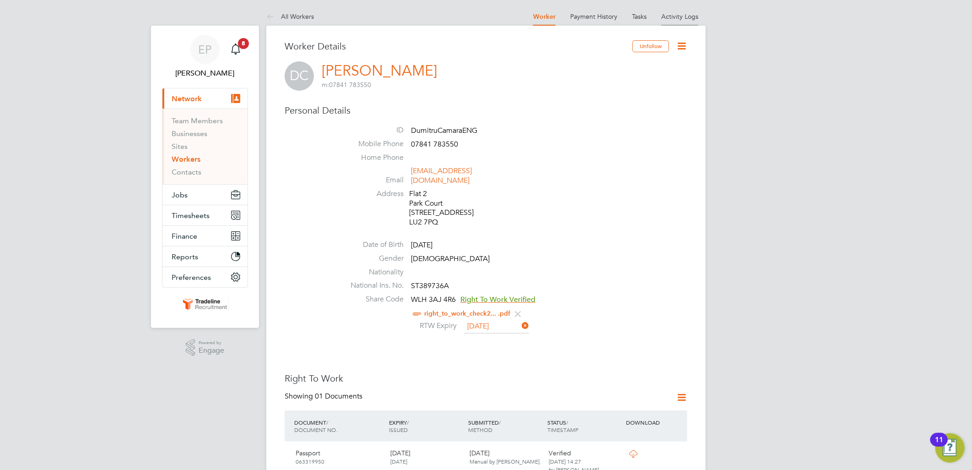
click at [674, 11] on li "Activity Logs" at bounding box center [679, 16] width 37 height 18
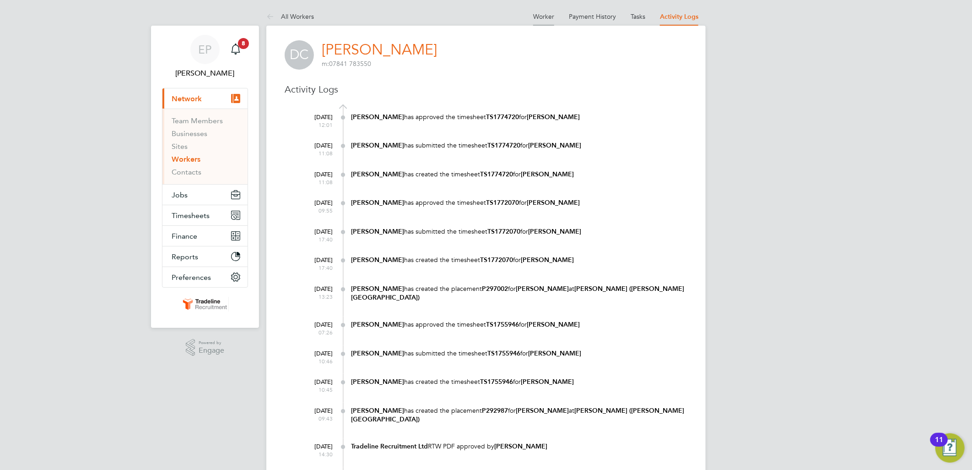
click at [533, 18] on link "Worker" at bounding box center [543, 16] width 21 height 8
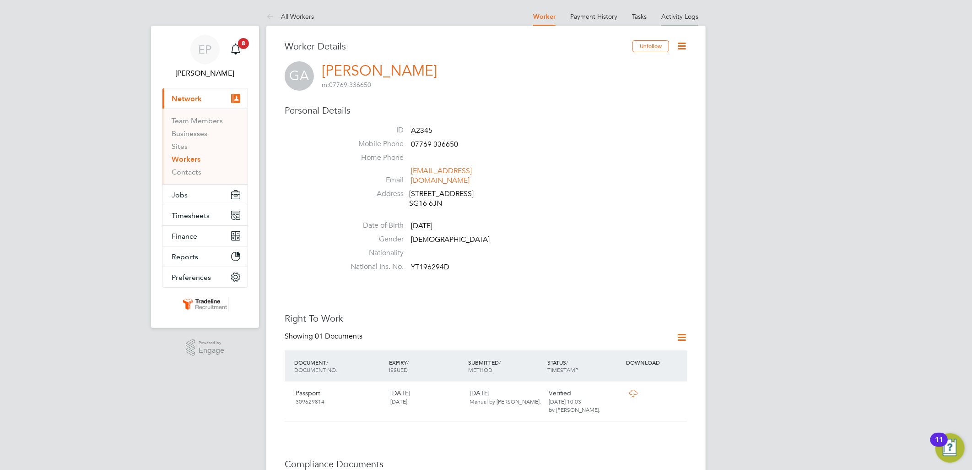
click at [685, 14] on link "Activity Logs" at bounding box center [679, 16] width 37 height 8
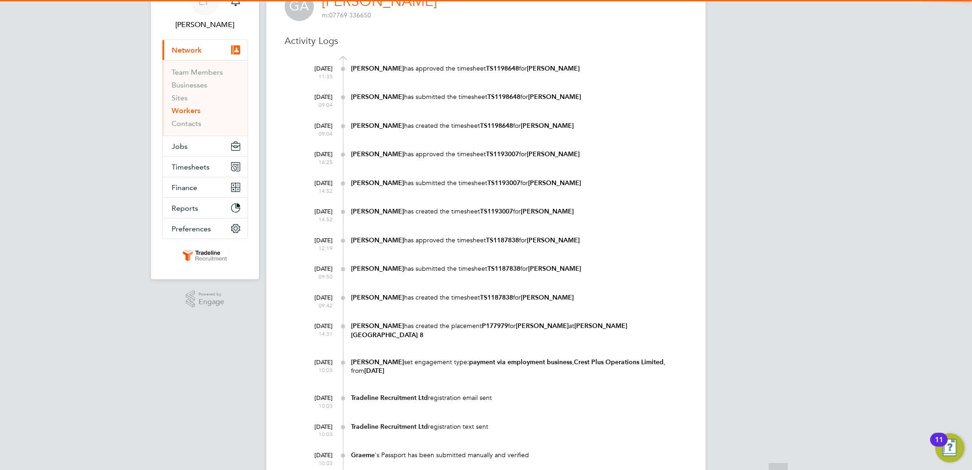
scroll to position [133, 0]
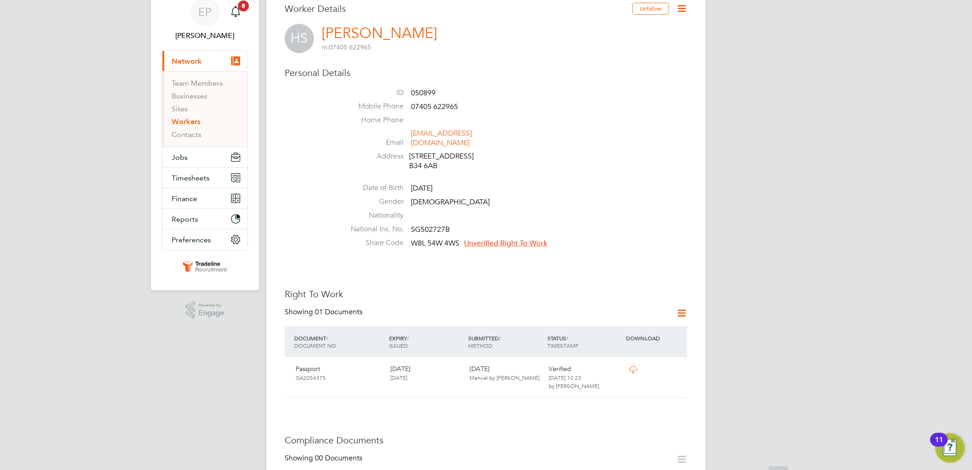
scroll to position [102, 0]
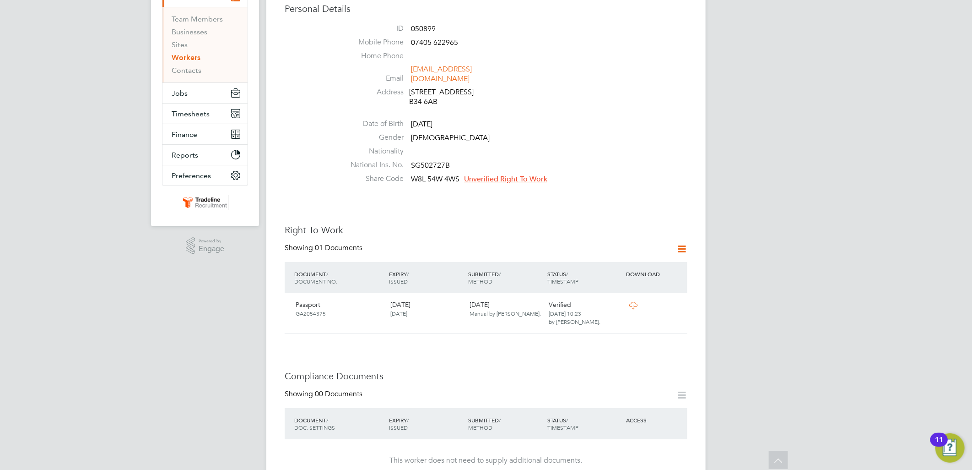
click at [506, 174] on span "Unverified Right To Work" at bounding box center [505, 178] width 83 height 9
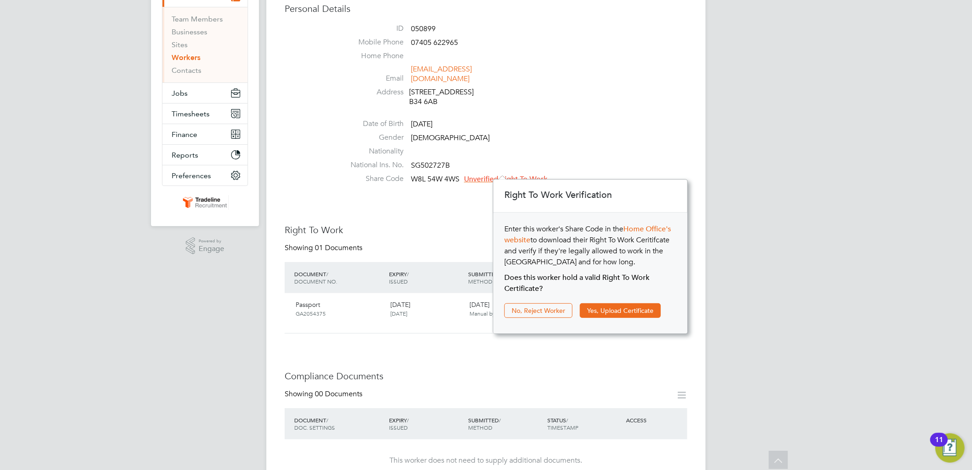
scroll to position [9, 83]
click at [610, 304] on button "Yes, Upload Certificate" at bounding box center [620, 310] width 81 height 15
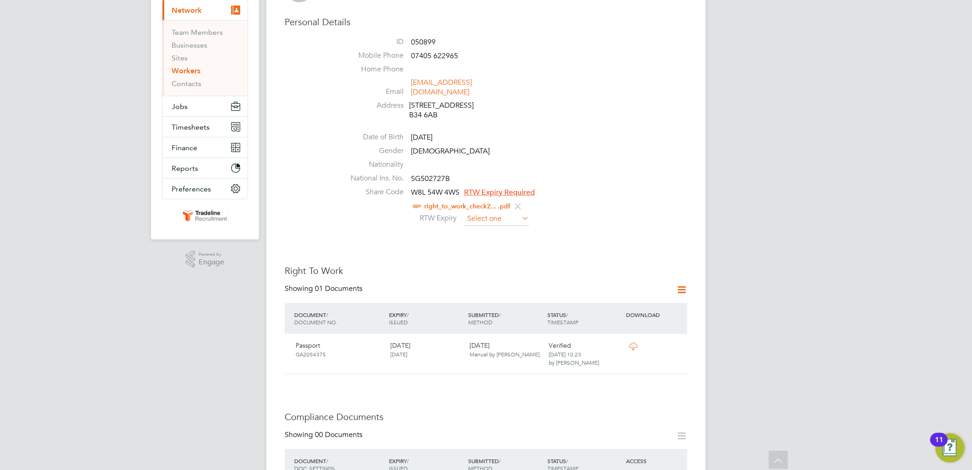
click at [497, 212] on input at bounding box center [496, 219] width 65 height 14
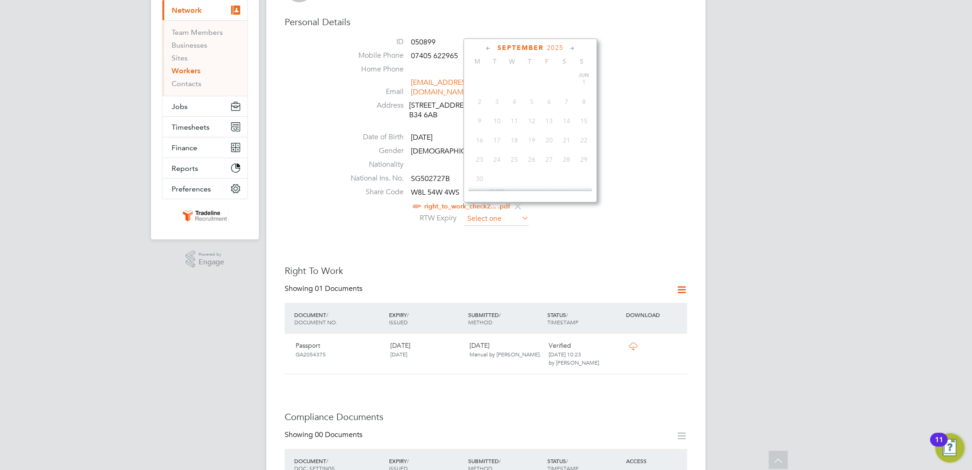
scroll to position [353, 0]
click at [551, 51] on span "2025" at bounding box center [555, 48] width 16 height 8
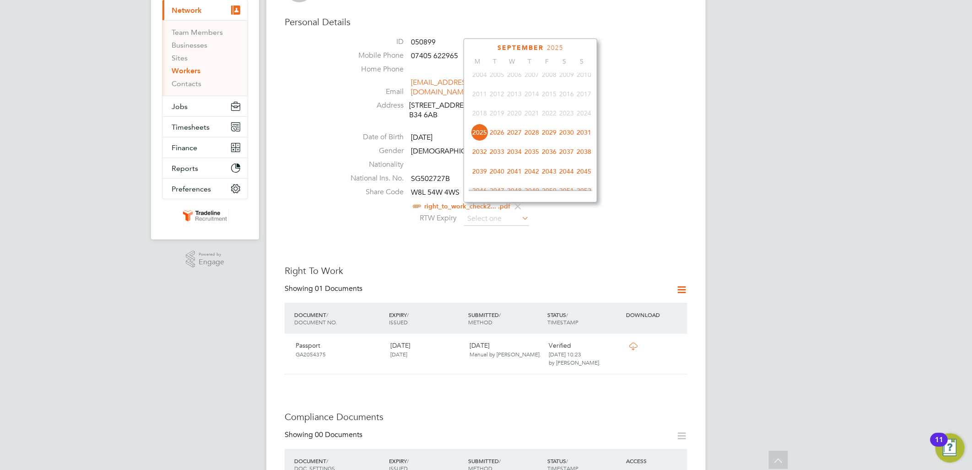
click at [500, 131] on span "2026" at bounding box center [496, 132] width 17 height 17
click at [532, 145] on span "29" at bounding box center [531, 142] width 17 height 17
type input "[DATE]"
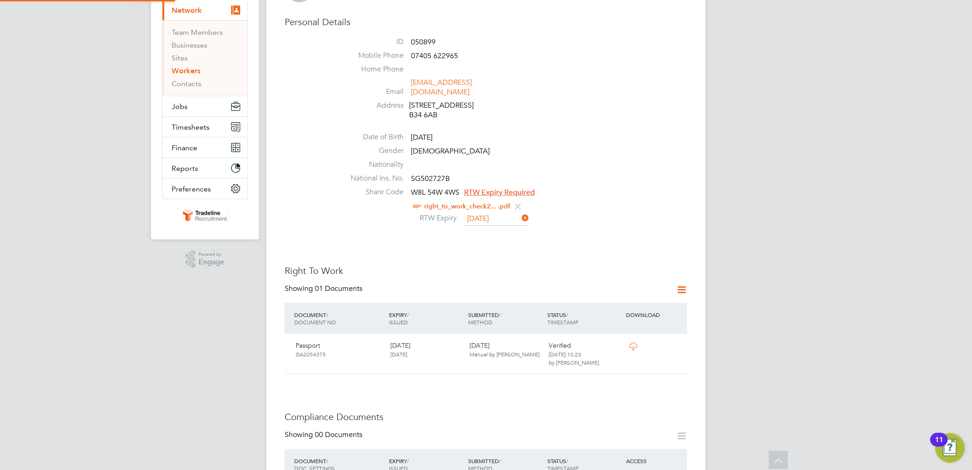
scroll to position [9, 75]
click at [514, 236] on div "Worker Details Unfollow HS [PERSON_NAME] m: 07405 622965 Personal Details ID 05…" at bounding box center [486, 434] width 403 height 964
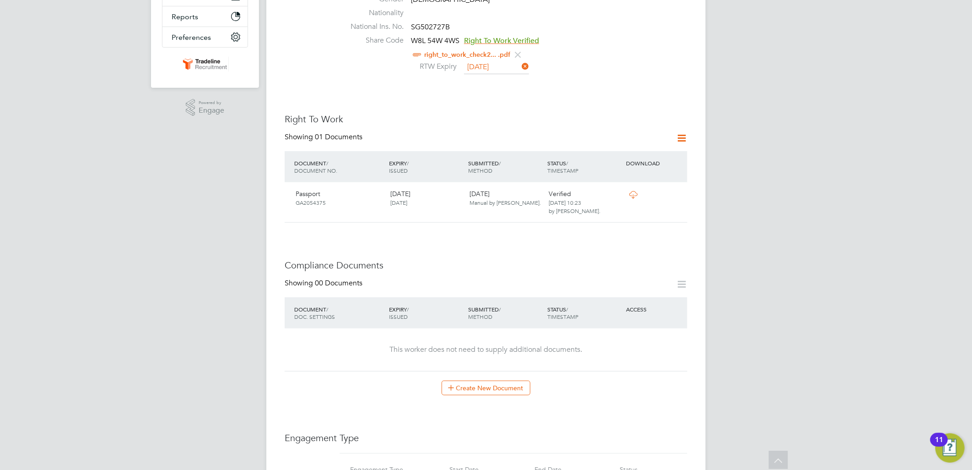
scroll to position [241, 0]
click at [495, 379] on button "Create New Document" at bounding box center [486, 386] width 89 height 15
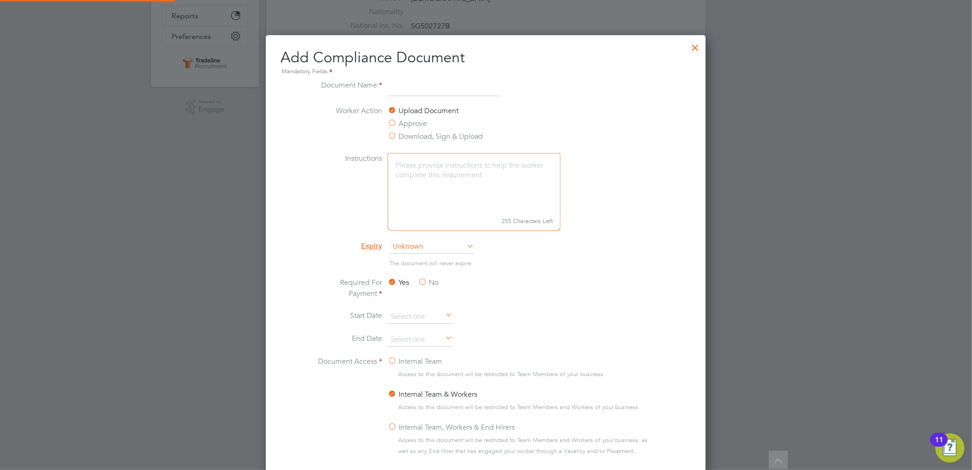
scroll to position [479, 440]
type input "RTW PDF"
click at [429, 246] on span "Unknown" at bounding box center [432, 247] width 85 height 14
click at [417, 303] on li "Specific date" at bounding box center [432, 308] width 86 height 12
click at [530, 286] on li "Required For Payment Yes No" at bounding box center [486, 293] width 345 height 33
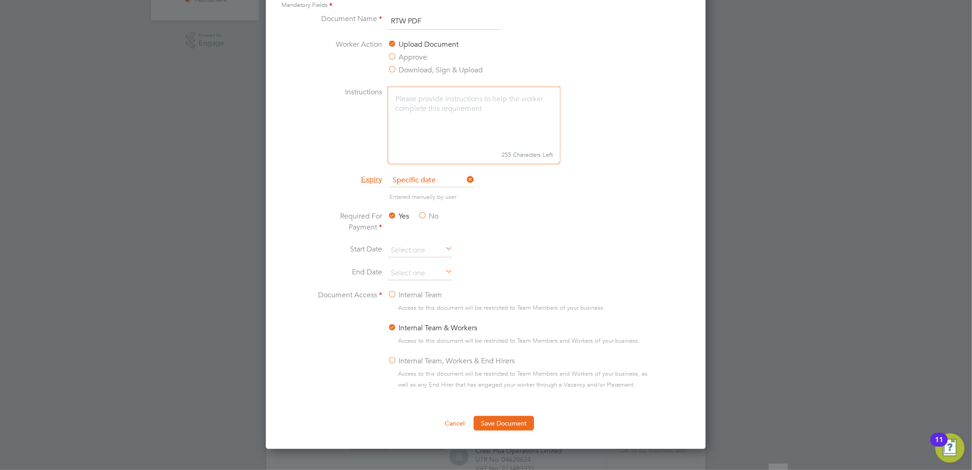
scroll to position [495, 0]
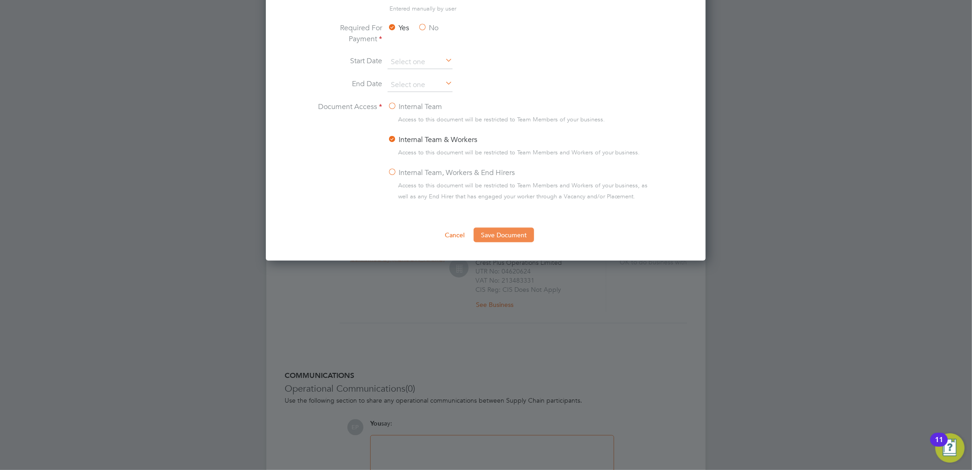
click at [524, 238] on button "Save Document" at bounding box center [504, 235] width 60 height 15
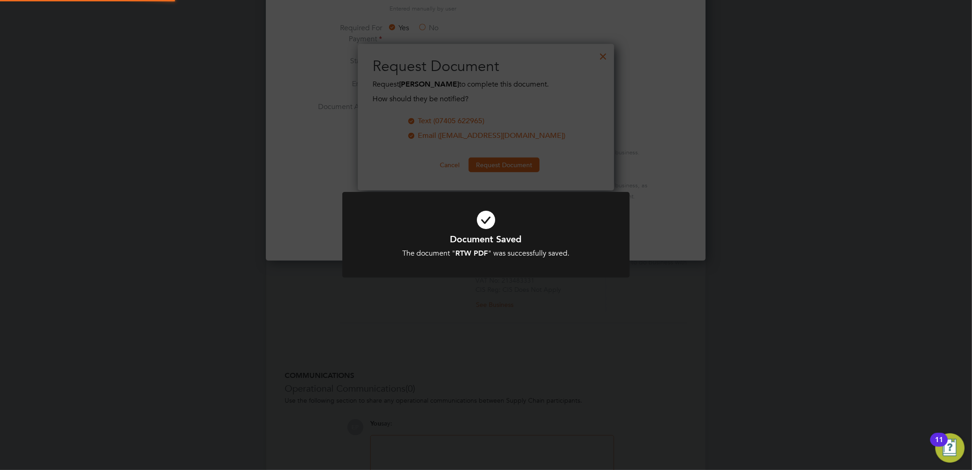
scroll to position [147, 257]
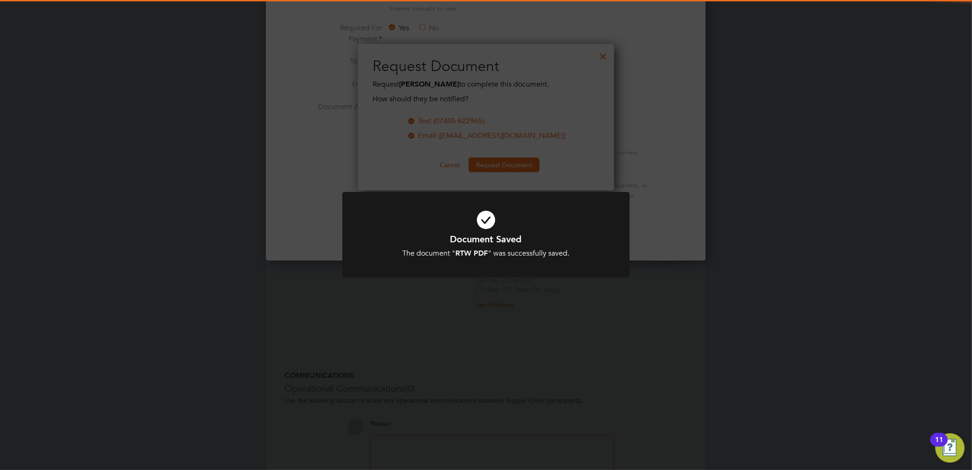
click at [506, 222] on icon at bounding box center [486, 220] width 238 height 36
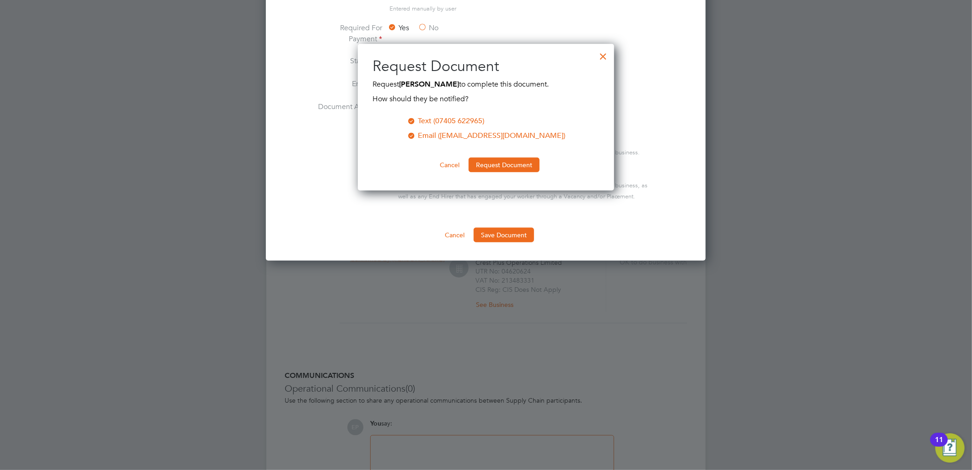
click at [603, 58] on div at bounding box center [604, 54] width 16 height 16
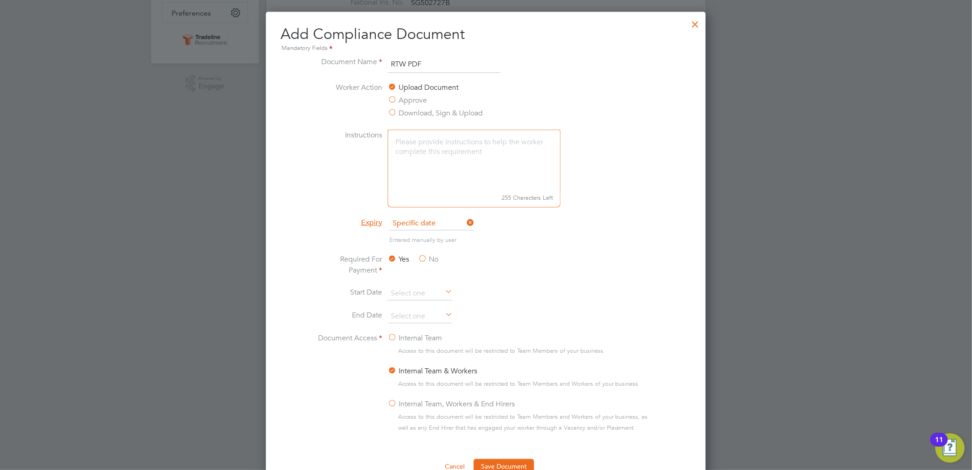
click at [693, 23] on div at bounding box center [695, 22] width 16 height 16
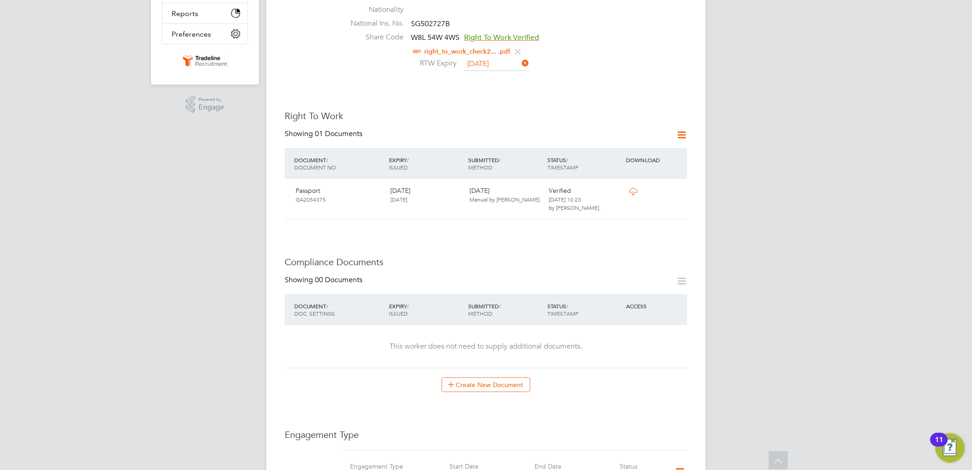
scroll to position [241, 0]
click at [488, 379] on button "Create New Document" at bounding box center [486, 386] width 89 height 15
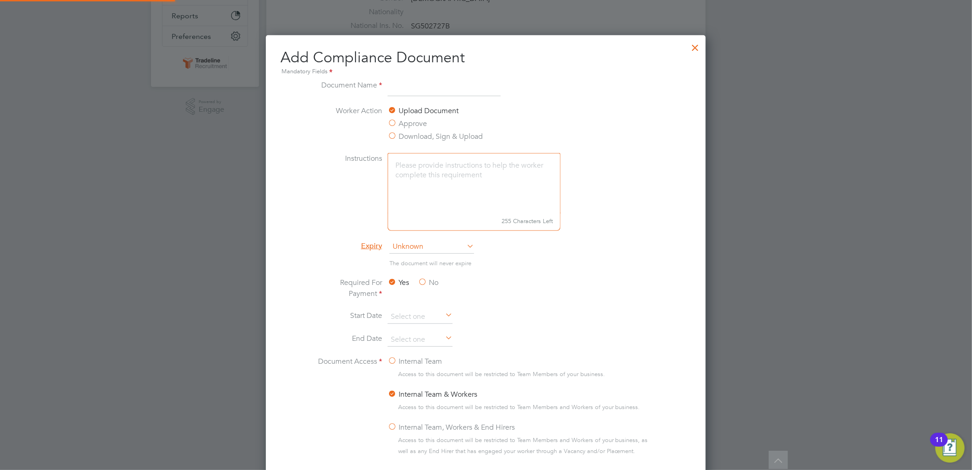
scroll to position [479, 440]
type input "CSCS"
click at [406, 237] on li "Instructions 255 Characters Left" at bounding box center [486, 196] width 345 height 87
drag, startPoint x: 406, startPoint y: 237, endPoint x: 409, endPoint y: 245, distance: 8.1
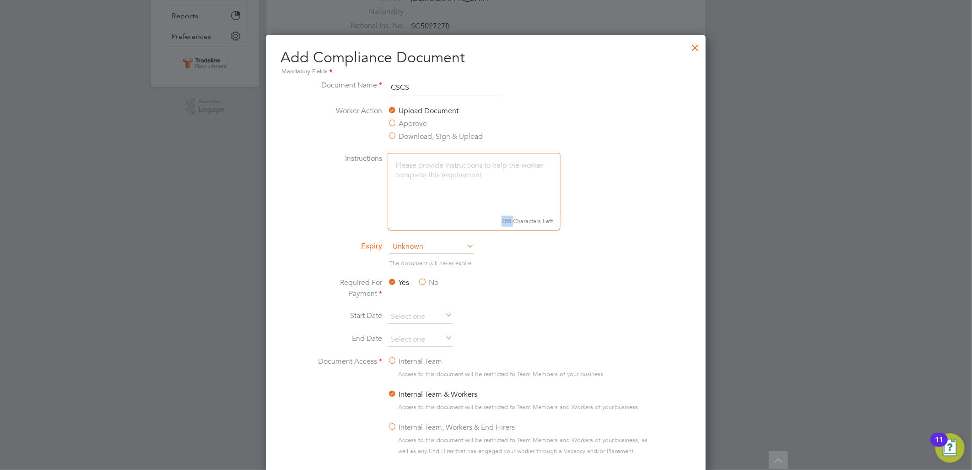
click at [406, 246] on span "Unknown" at bounding box center [432, 247] width 85 height 14
click at [418, 304] on li "Specific date" at bounding box center [432, 308] width 86 height 12
click at [509, 298] on div "Yes No" at bounding box center [456, 289] width 137 height 24
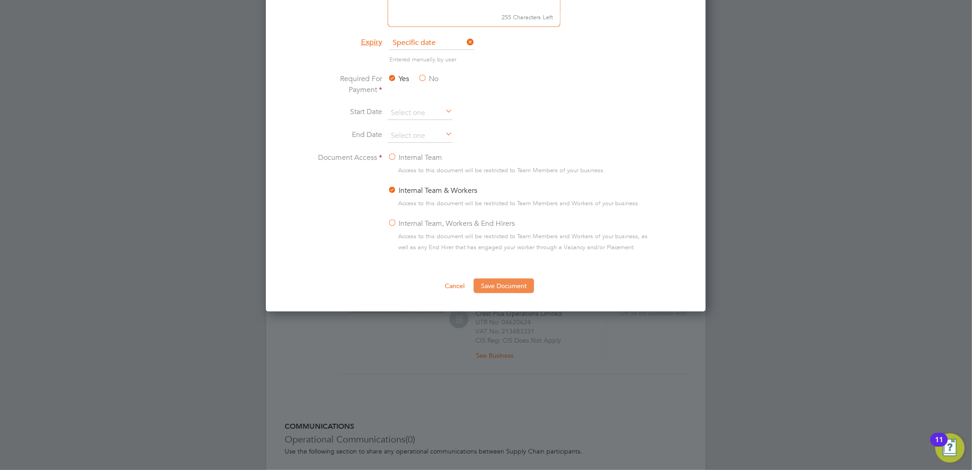
click at [527, 282] on button "Save Document" at bounding box center [504, 285] width 60 height 15
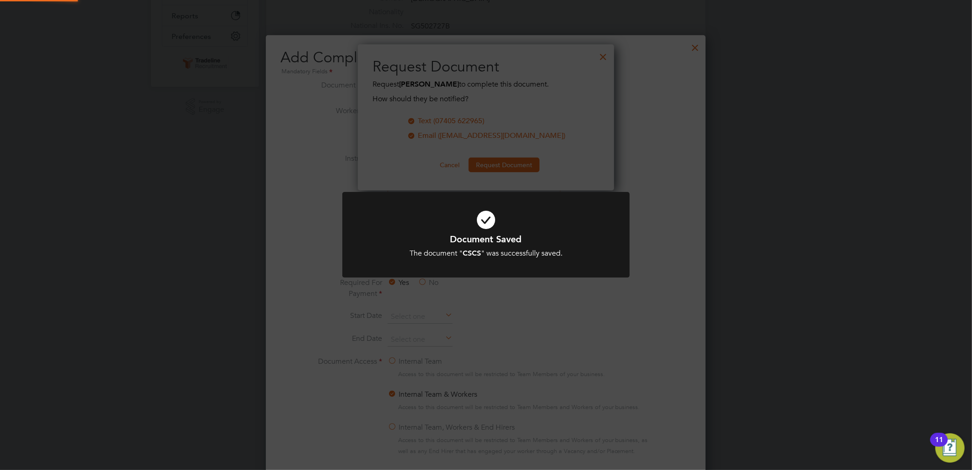
scroll to position [147, 257]
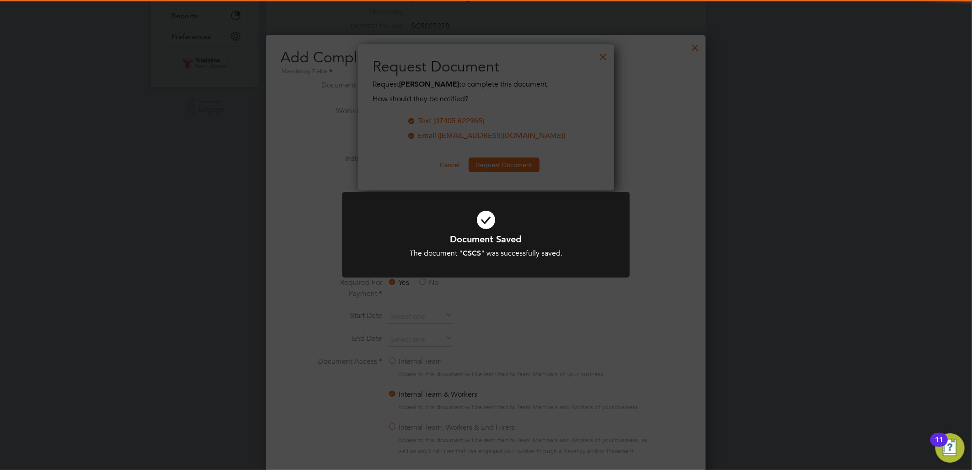
click at [552, 206] on icon at bounding box center [486, 220] width 238 height 36
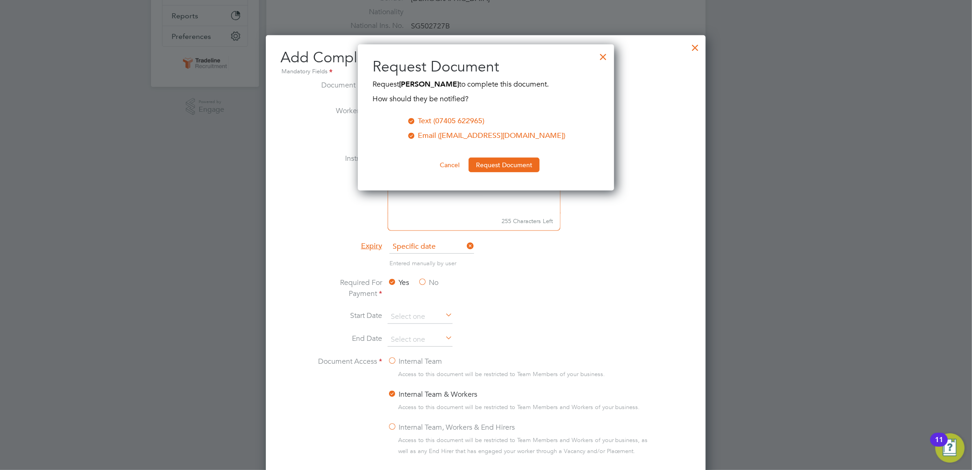
click at [602, 56] on div at bounding box center [604, 54] width 16 height 16
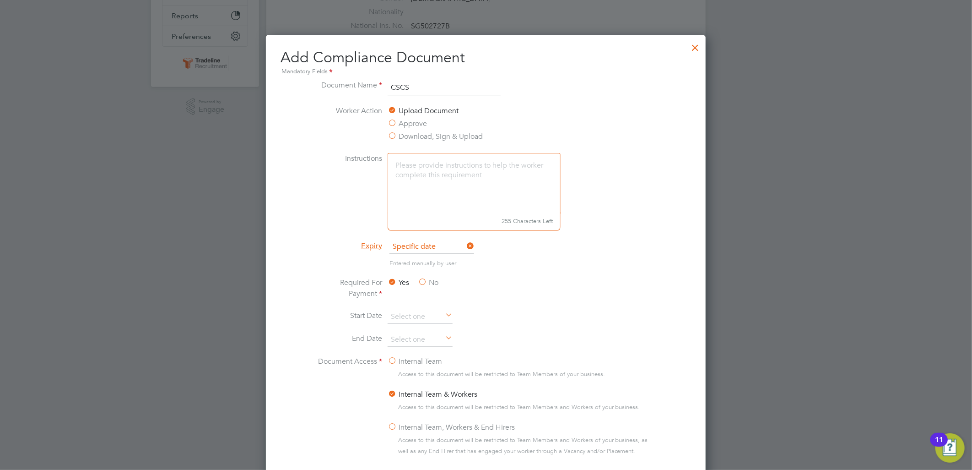
click at [695, 48] on div at bounding box center [695, 45] width 16 height 16
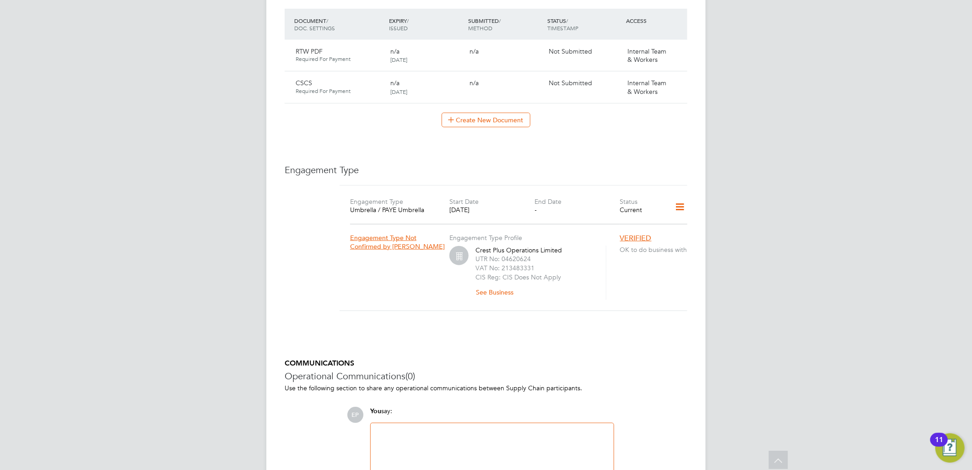
scroll to position [438, 0]
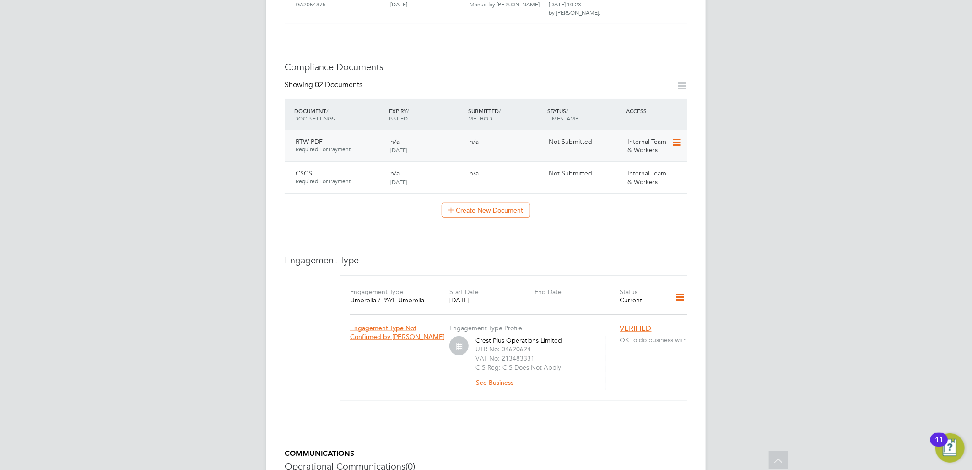
click at [677, 137] on icon at bounding box center [676, 142] width 9 height 11
click at [647, 167] on li "Submit Document" at bounding box center [647, 166] width 68 height 13
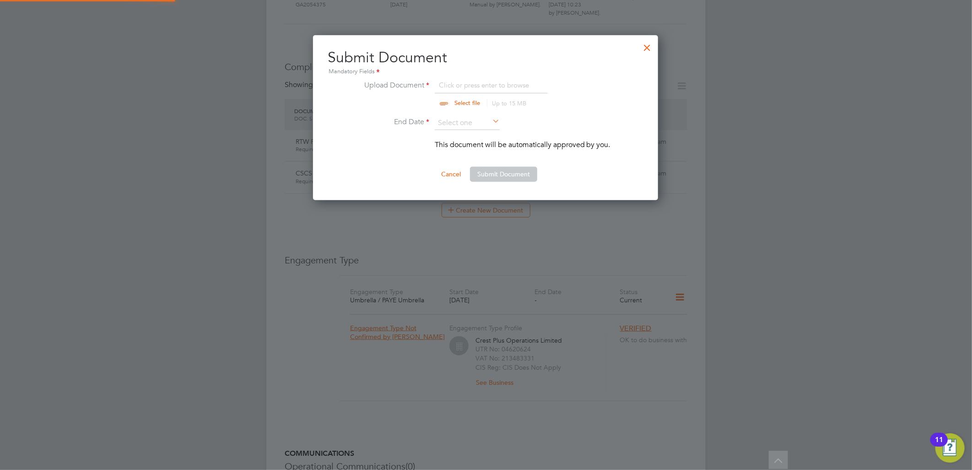
scroll to position [165, 346]
click at [464, 81] on input "file" at bounding box center [476, 93] width 144 height 27
type input "C:\fakepath\right_to_work_check20240912T091459.399.pdf"
click at [465, 125] on input at bounding box center [467, 123] width 65 height 14
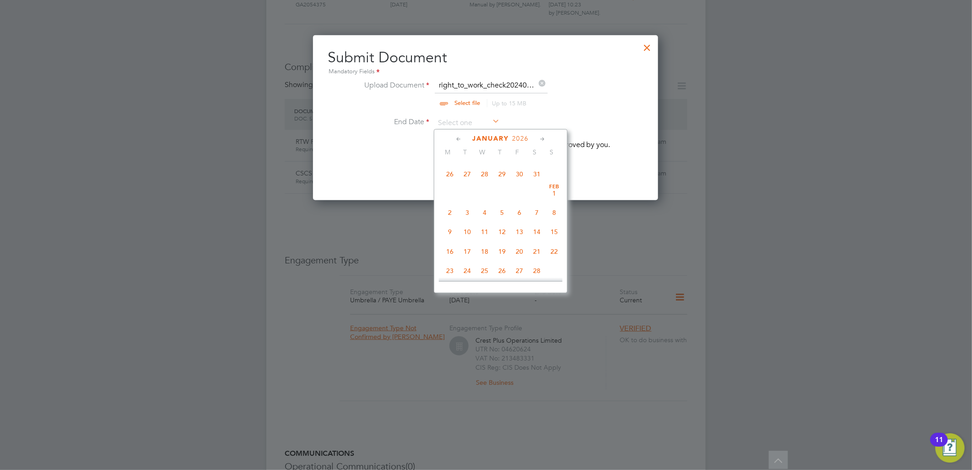
scroll to position [683, 0]
click at [501, 271] on span "29" at bounding box center [501, 262] width 17 height 17
type input "29 Jan 2026"
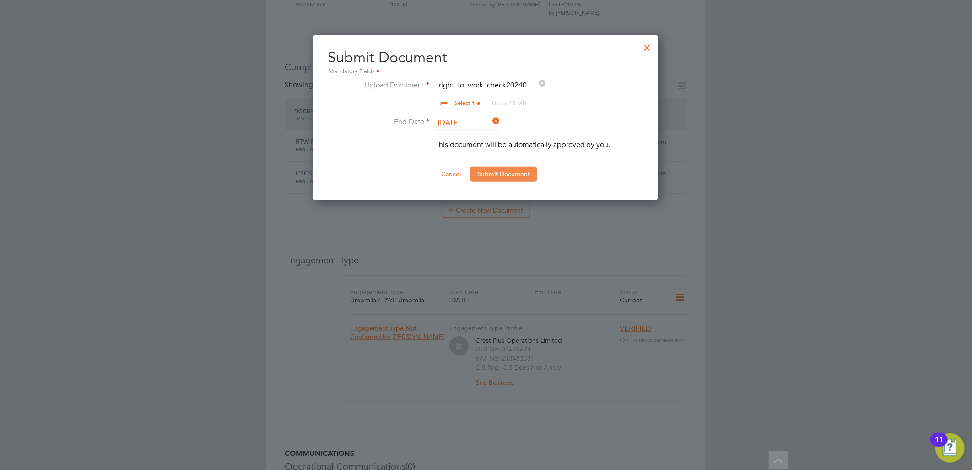
click at [516, 179] on button "Submit Document" at bounding box center [503, 174] width 67 height 15
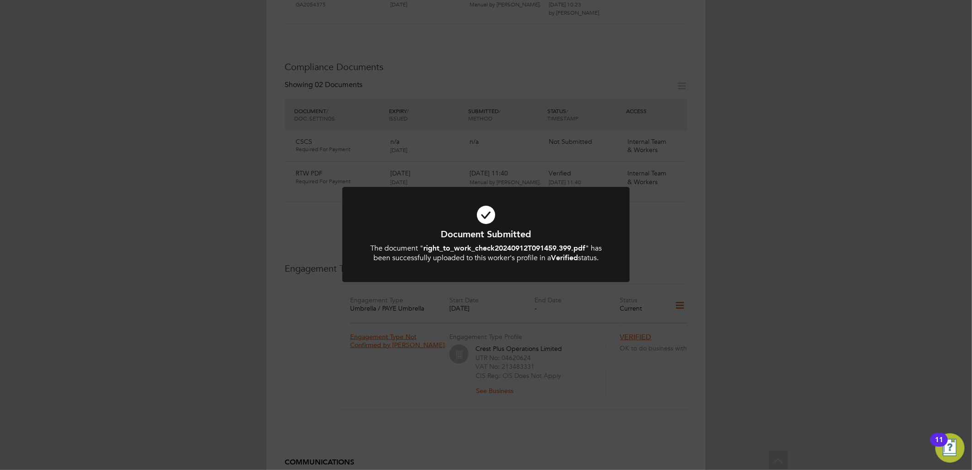
click at [478, 215] on icon at bounding box center [486, 215] width 238 height 36
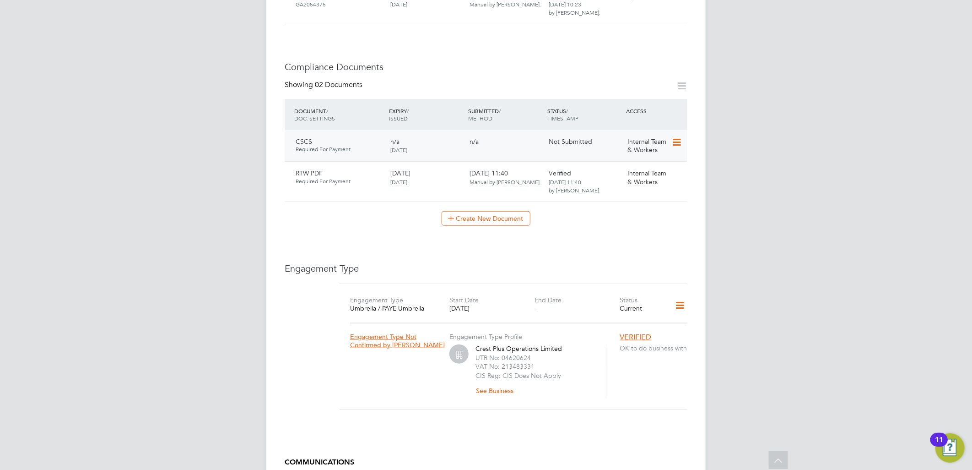
click at [679, 137] on icon at bounding box center [676, 142] width 9 height 11
click at [639, 168] on li "Submit Document" at bounding box center [647, 166] width 68 height 13
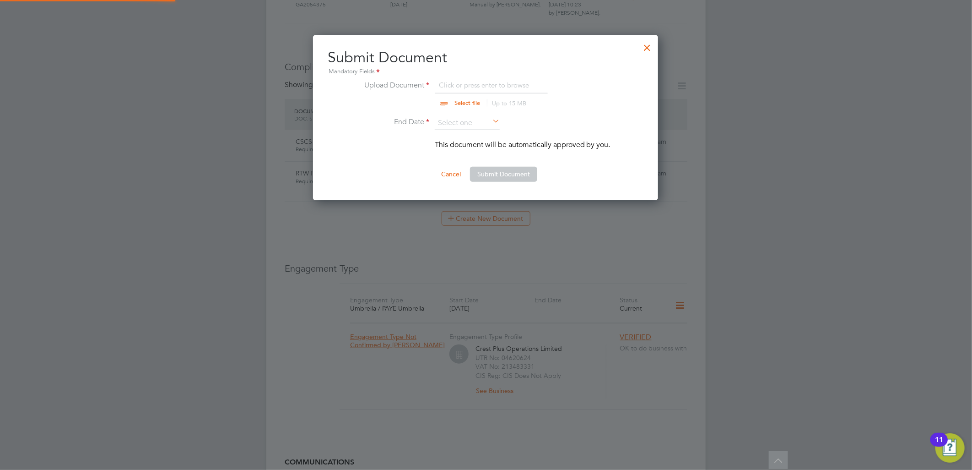
scroll to position [165, 346]
click at [498, 83] on input "file" at bounding box center [476, 93] width 144 height 27
type input "C:\fakepath\CSCS.jpg"
click at [477, 120] on input at bounding box center [467, 123] width 65 height 14
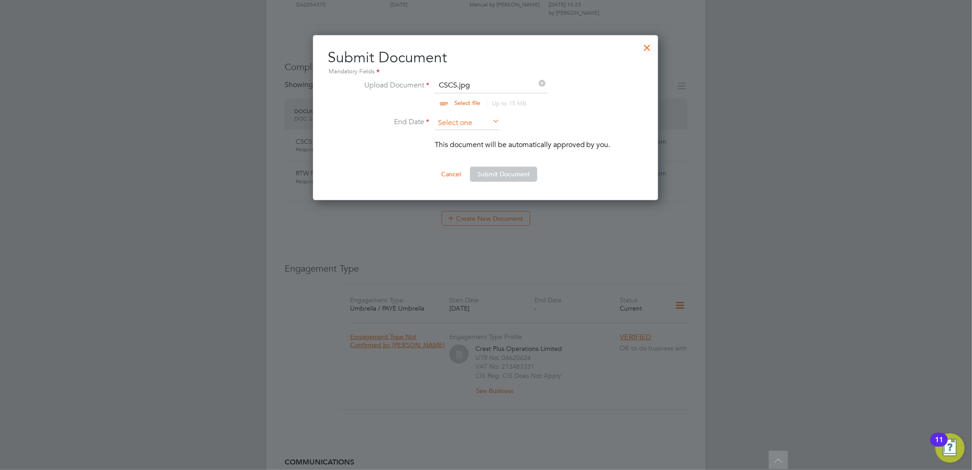
scroll to position [353, 0]
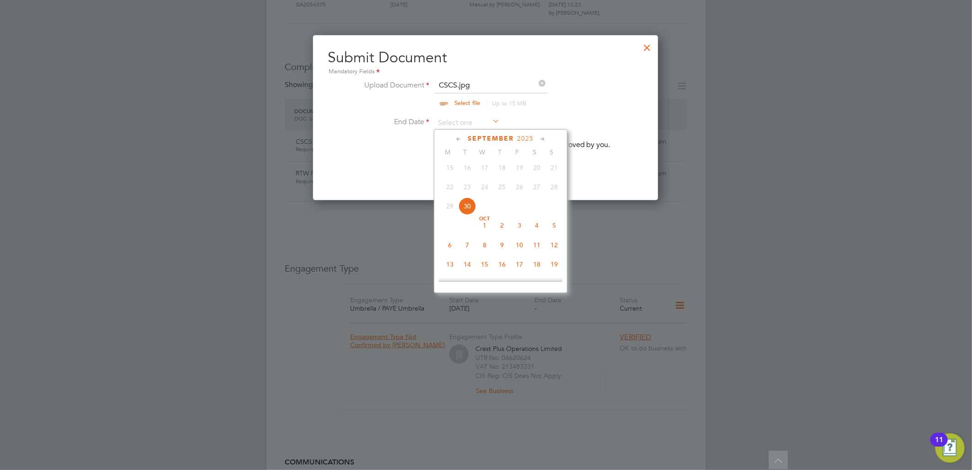
click at [528, 139] on span "2025" at bounding box center [525, 139] width 16 height 8
click at [520, 228] on span "2029" at bounding box center [519, 222] width 17 height 17
click at [447, 221] on span "30" at bounding box center [449, 219] width 17 height 17
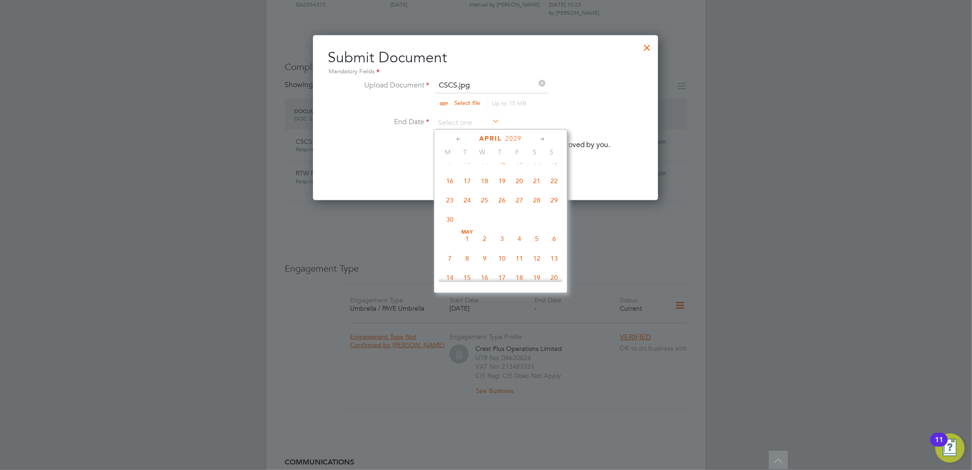
type input "30 Apr 2029"
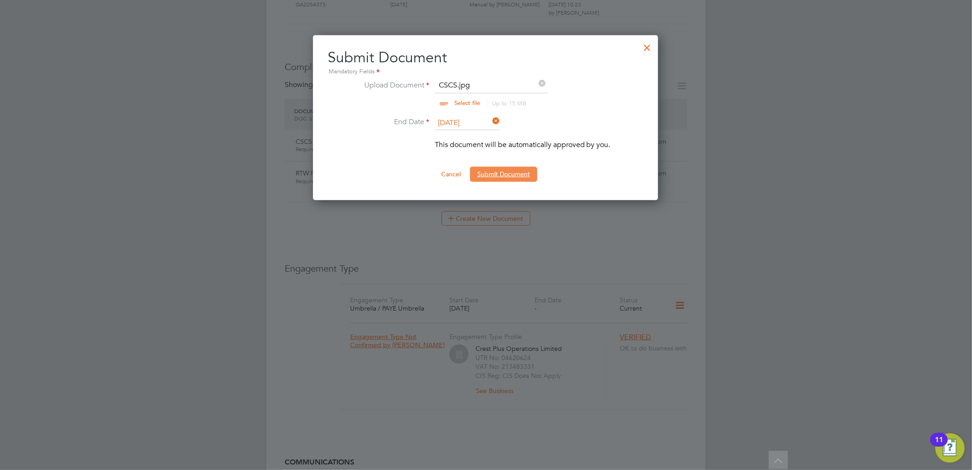
click at [513, 172] on button "Submit Document" at bounding box center [503, 174] width 67 height 15
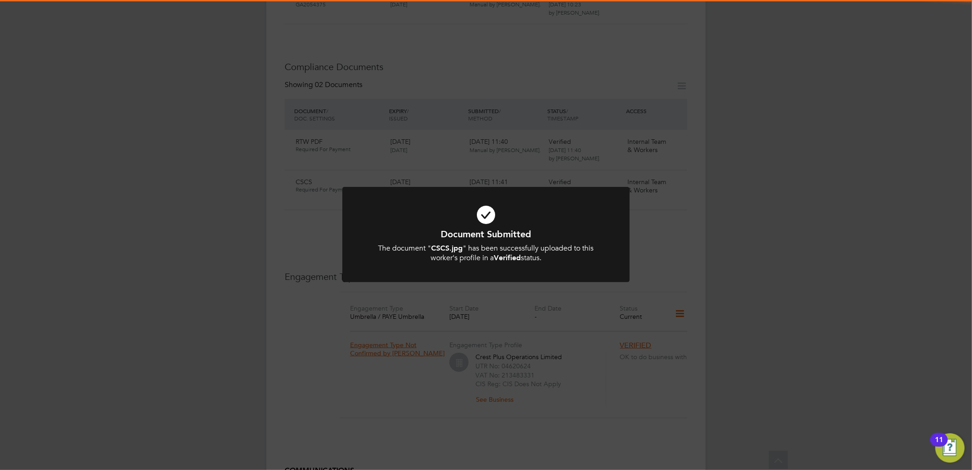
click at [498, 220] on icon at bounding box center [486, 215] width 238 height 36
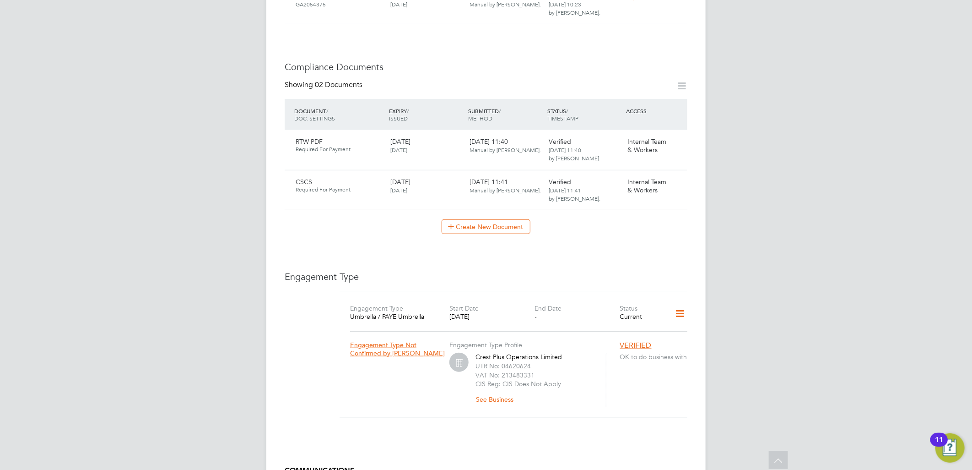
click at [566, 234] on div "Worker Details Unfollow HS Hasnain Shafique m: 07405 622965 Personal Details ID…" at bounding box center [486, 102] width 403 height 1001
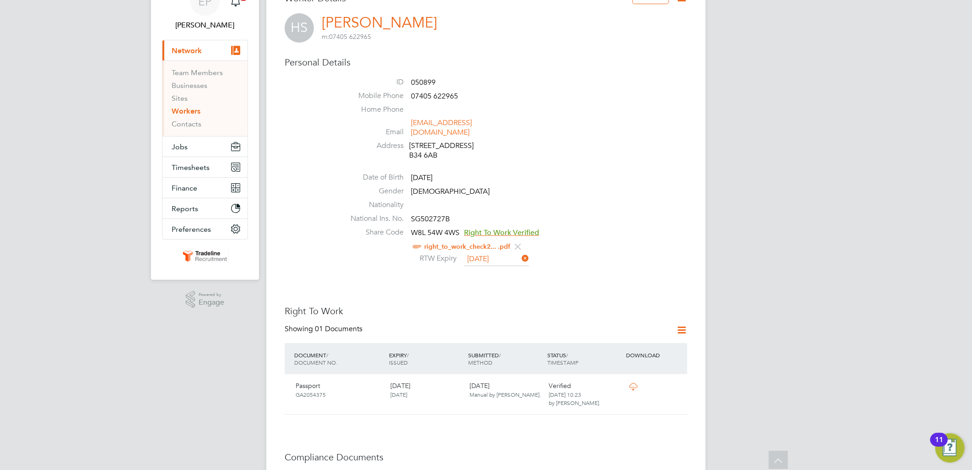
scroll to position [0, 0]
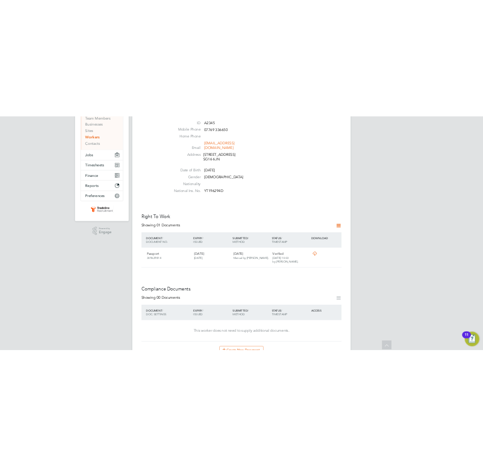
scroll to position [51, 0]
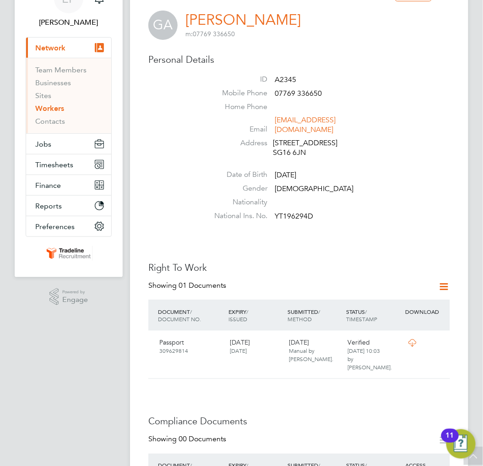
drag, startPoint x: 343, startPoint y: 73, endPoint x: 381, endPoint y: 85, distance: 39.4
click at [343, 73] on div "Personal Details ID A2345 Mobile Phone [PHONE_NUMBER] Home Phone Email [EMAIL_A…" at bounding box center [299, 139] width 302 height 171
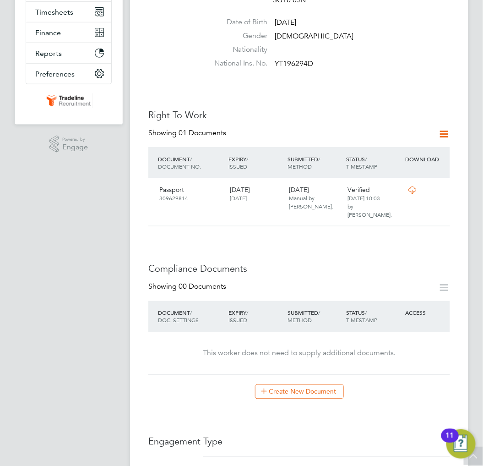
scroll to position [0, 0]
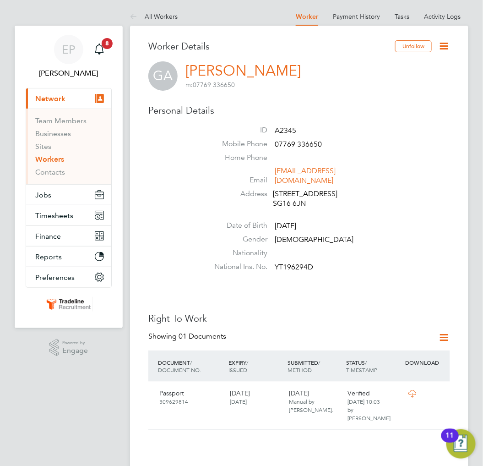
drag, startPoint x: 342, startPoint y: 92, endPoint x: 346, endPoint y: 96, distance: 5.5
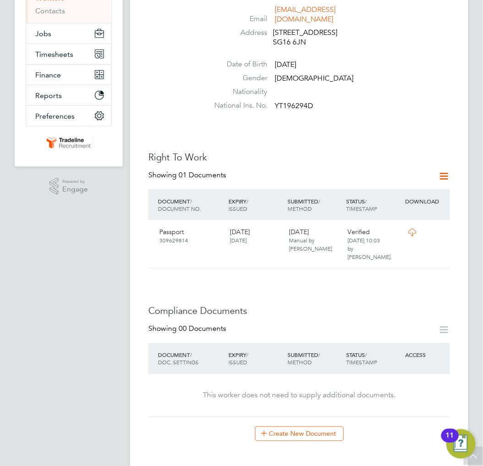
scroll to position [152, 0]
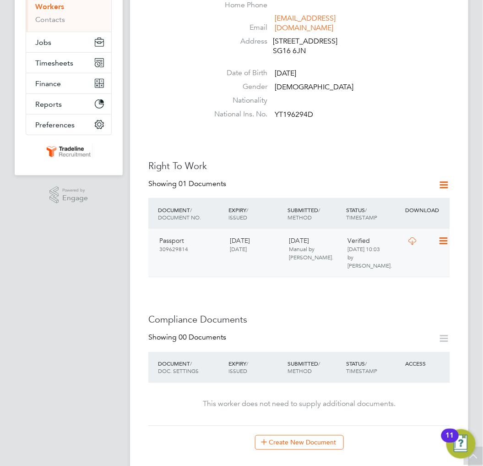
drag, startPoint x: 280, startPoint y: 420, endPoint x: 304, endPoint y: 254, distance: 167.9
click at [280, 435] on button "Create New Document" at bounding box center [299, 442] width 89 height 15
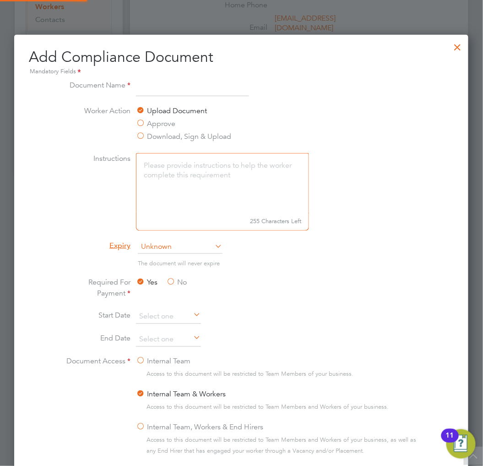
scroll to position [479, 455]
type input "CPCS Competence Card"
click at [208, 242] on span "Unknown" at bounding box center [180, 247] width 85 height 14
click at [178, 304] on li "Specific date" at bounding box center [180, 308] width 86 height 12
click at [270, 299] on div "Yes No" at bounding box center [204, 289] width 137 height 24
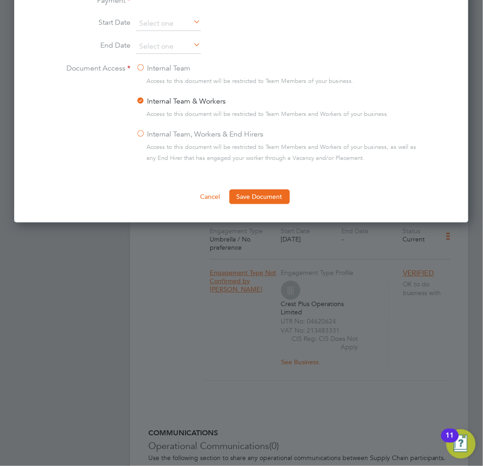
scroll to position [458, 0]
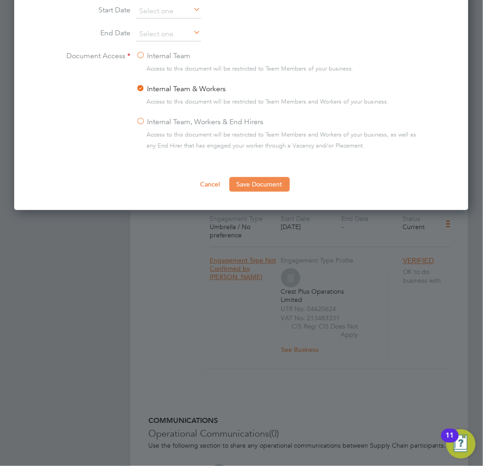
click at [271, 182] on button "Save Document" at bounding box center [259, 184] width 60 height 15
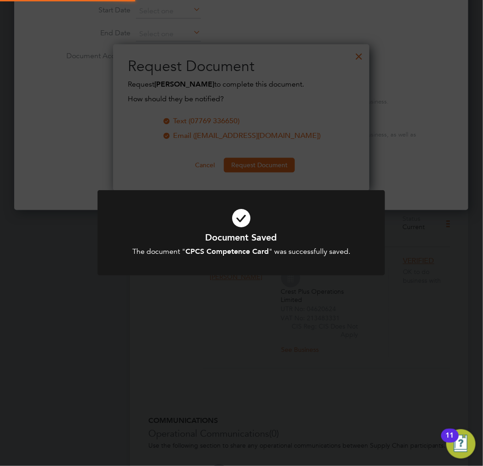
scroll to position [147, 257]
click at [252, 241] on h1 "Document Saved" at bounding box center [241, 237] width 238 height 12
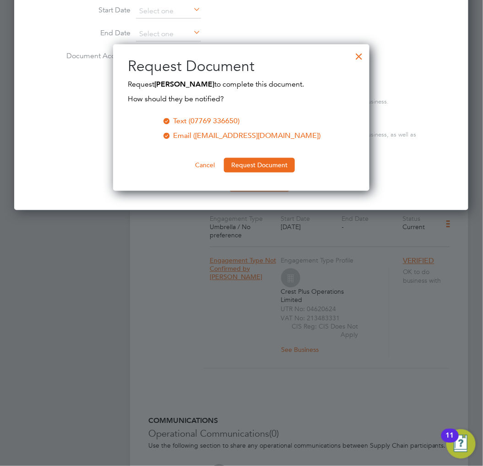
click at [359, 56] on div at bounding box center [359, 54] width 16 height 16
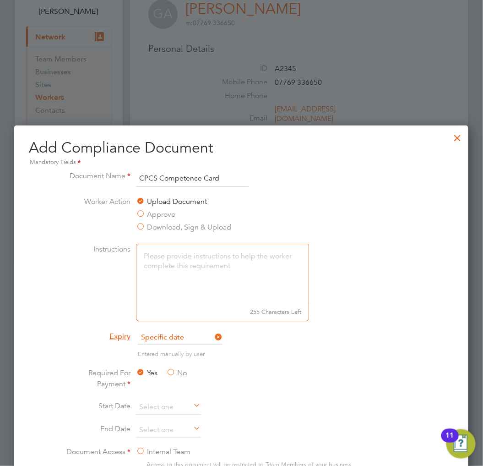
click at [460, 133] on div at bounding box center [458, 135] width 16 height 16
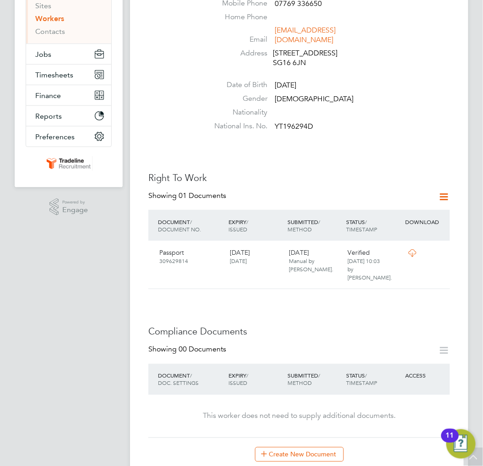
scroll to position [152, 0]
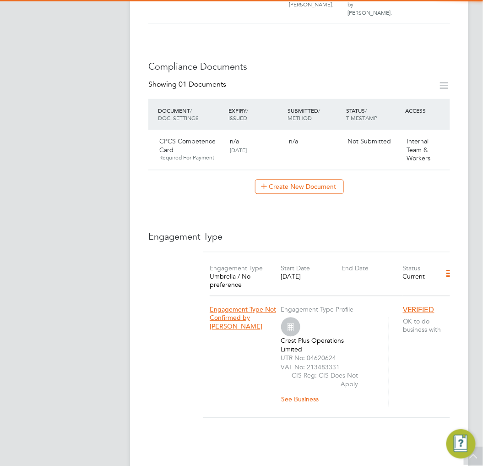
scroll to position [406, 0]
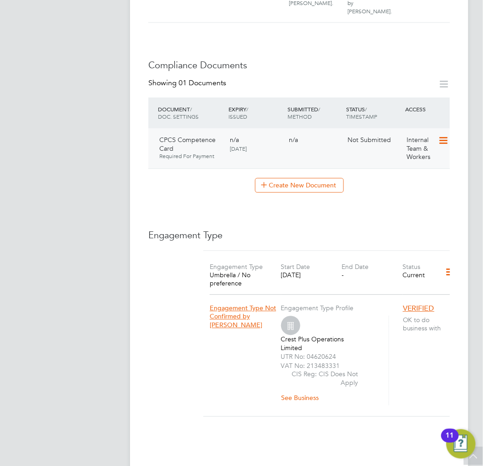
click at [442, 135] on icon at bounding box center [442, 140] width 9 height 11
click at [411, 156] on li "Submit Document" at bounding box center [414, 157] width 68 height 13
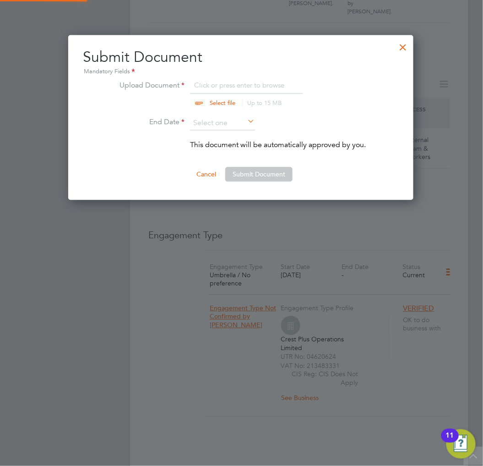
scroll to position [165, 346]
click at [249, 88] on input "file" at bounding box center [231, 93] width 144 height 27
type input "C:\fakepath\CPCS Competence Card.png"
click at [246, 122] on icon at bounding box center [246, 122] width 0 height 13
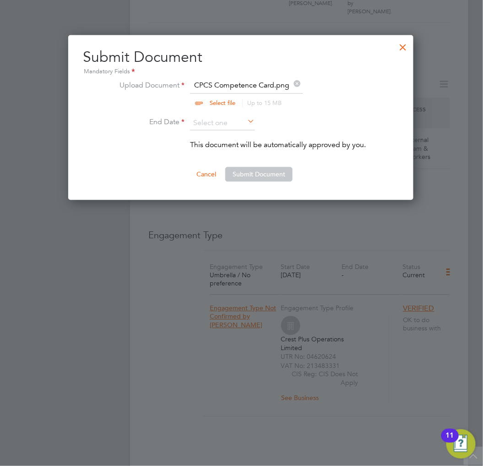
scroll to position [353, 0]
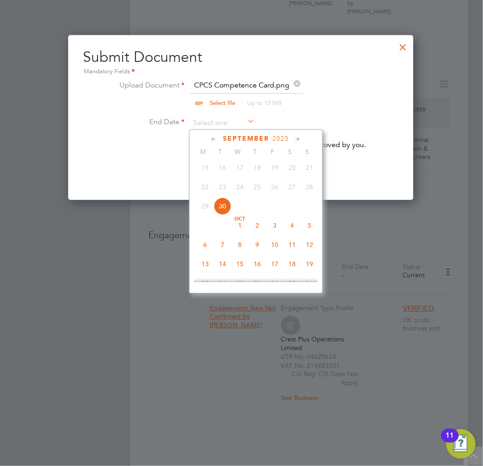
click at [274, 135] on span "2025" at bounding box center [280, 139] width 16 height 8
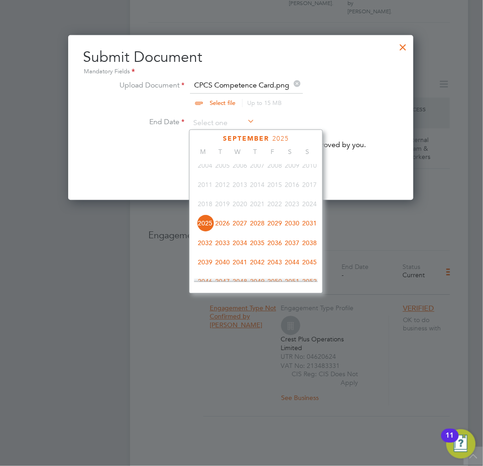
click at [275, 228] on span "2029" at bounding box center [274, 222] width 17 height 17
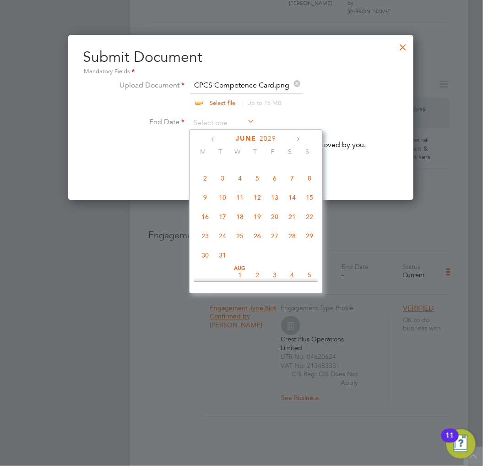
scroll to position [200, 0]
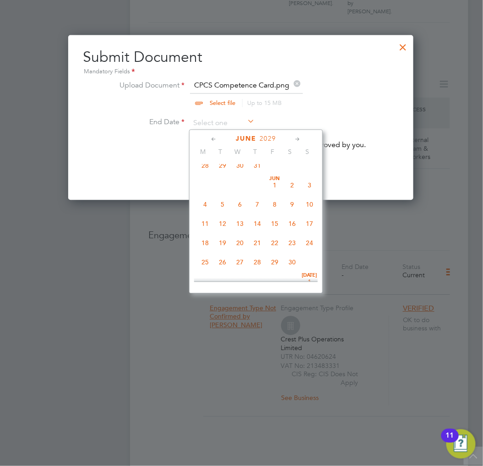
click at [291, 260] on span "30" at bounding box center [291, 261] width 17 height 17
type input "30 Jun 2029"
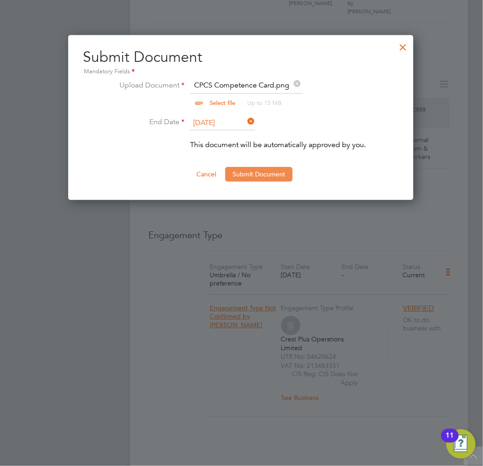
click at [271, 172] on button "Submit Document" at bounding box center [258, 174] width 67 height 15
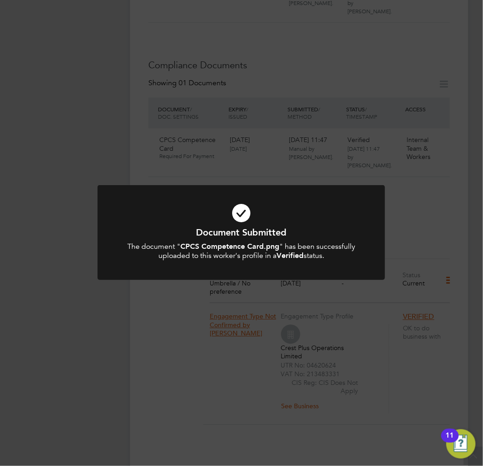
click at [271, 209] on icon at bounding box center [241, 213] width 238 height 36
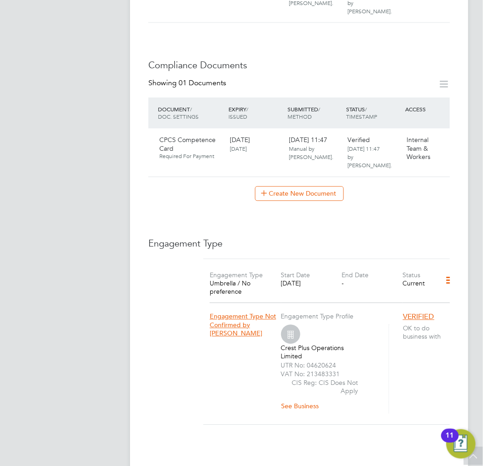
click at [401, 194] on div "Worker Details Unfollow GA Graeme Allen m: 07769 336650 Personal Details ID A23…" at bounding box center [299, 122] width 302 height 976
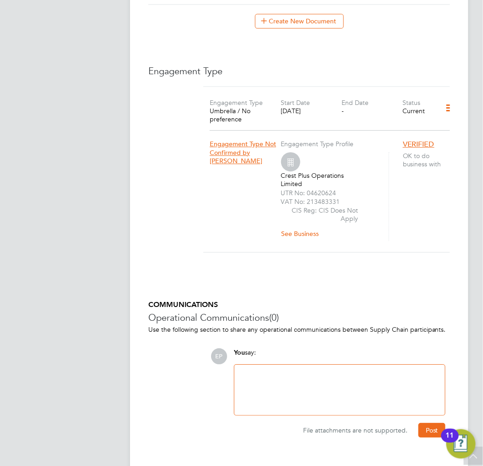
scroll to position [223, 0]
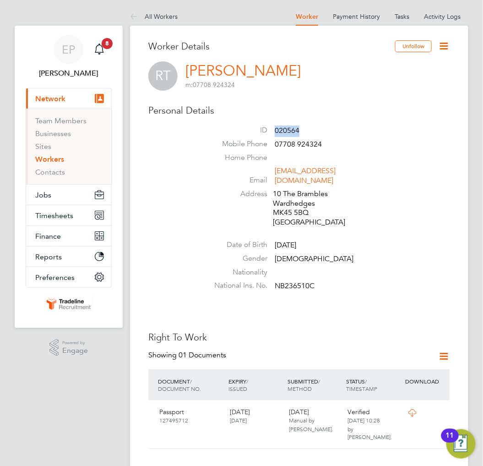
drag, startPoint x: 276, startPoint y: 128, endPoint x: 349, endPoint y: 129, distance: 73.7
click at [349, 129] on li "ID 020564" at bounding box center [326, 132] width 247 height 14
